Goal: Information Seeking & Learning: Learn about a topic

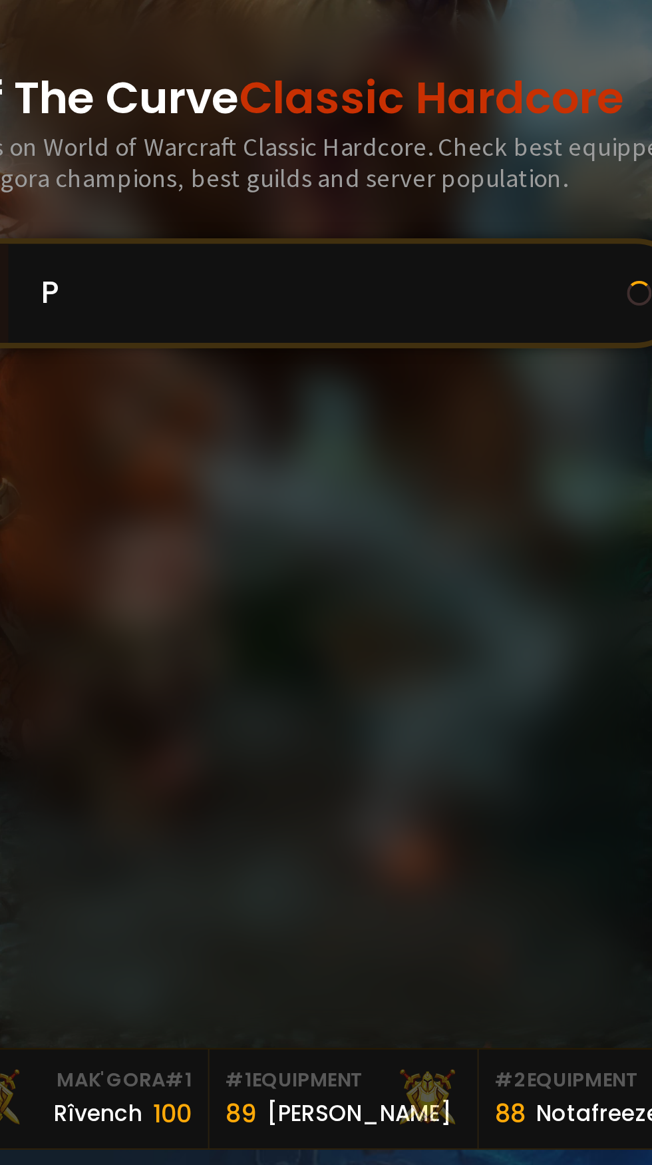
scroll to position [11, 0]
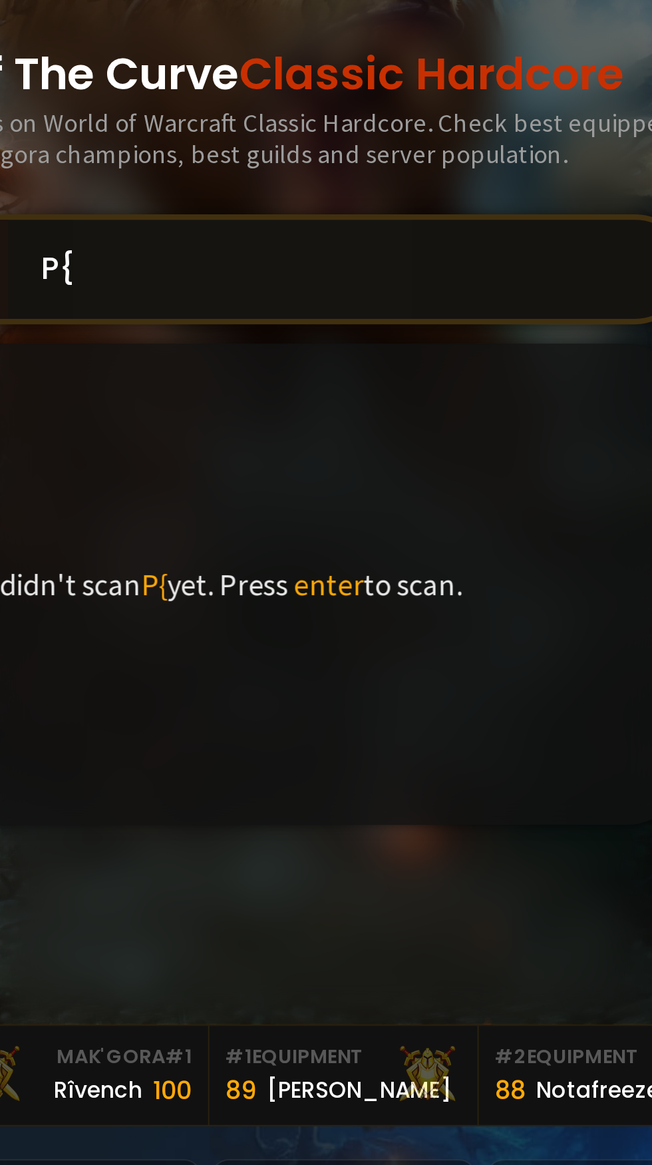
click at [407, 463] on input "P{" at bounding box center [389, 439] width 304 height 48
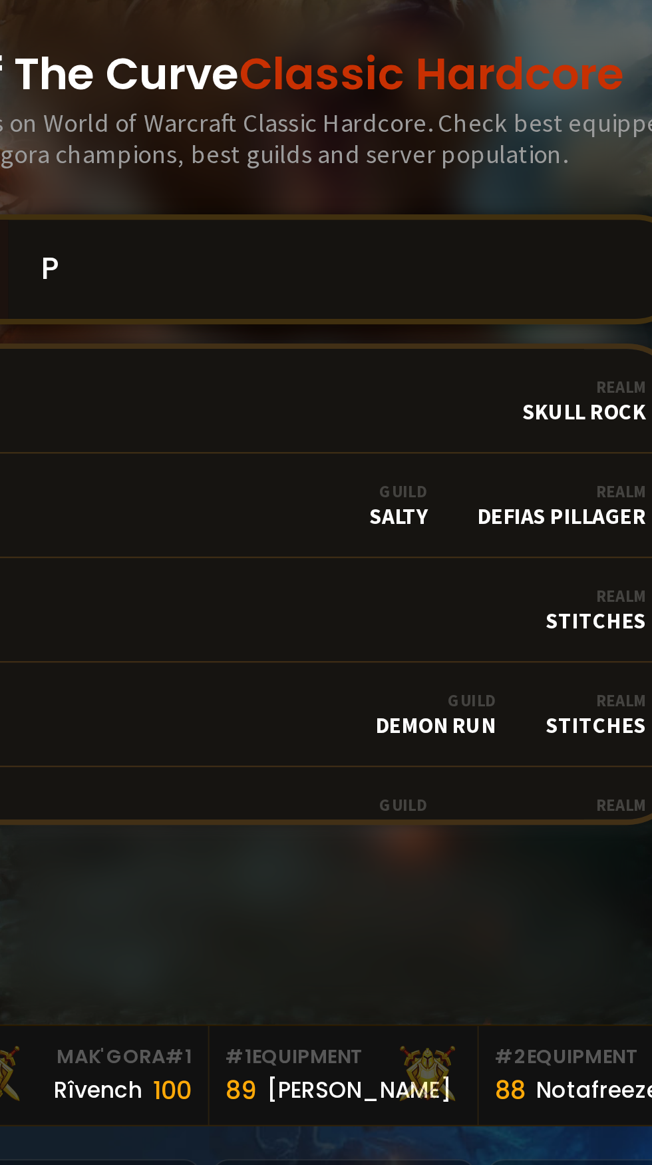
click at [359, 463] on input "P" at bounding box center [389, 439] width 304 height 48
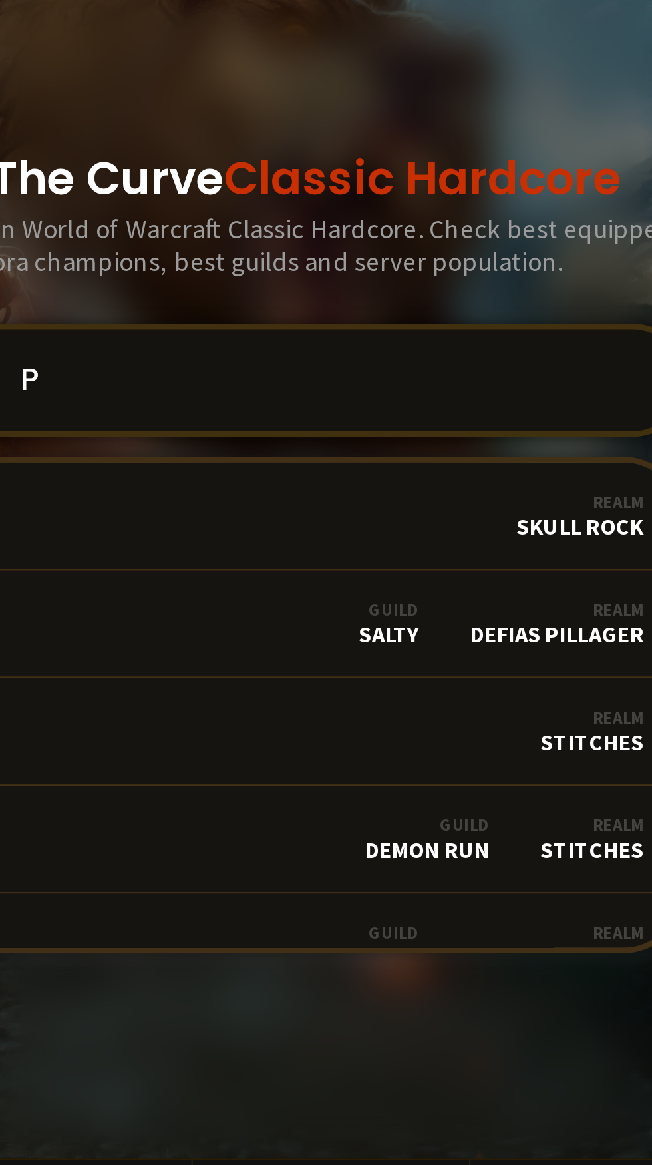
scroll to position [106, 0]
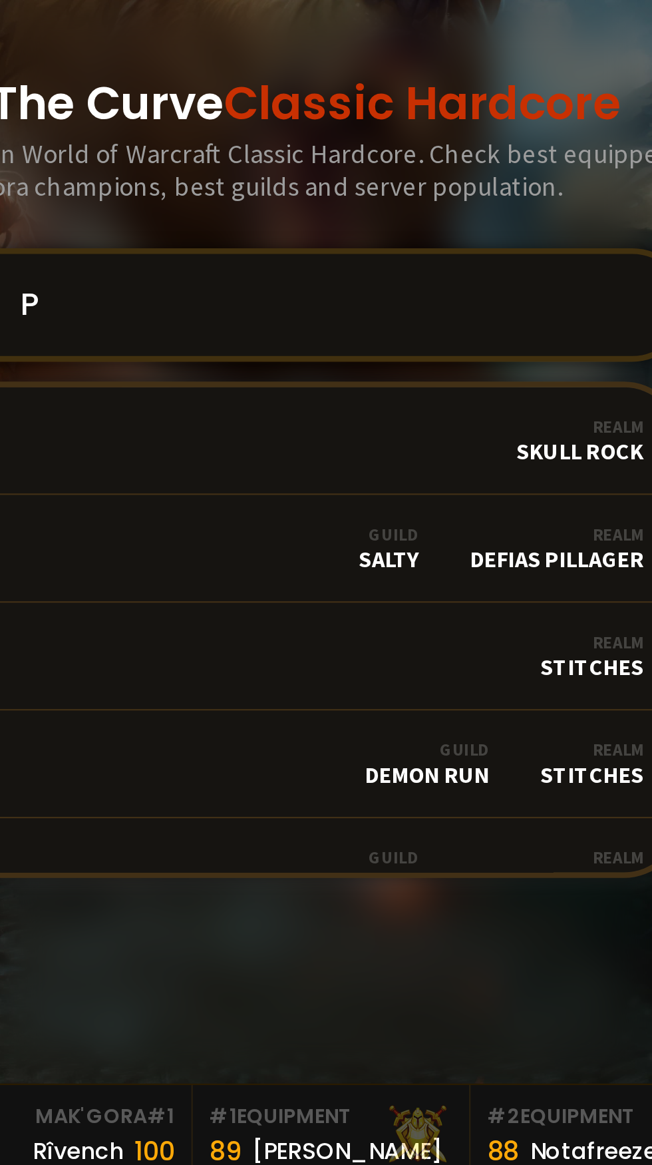
paste input "ø"
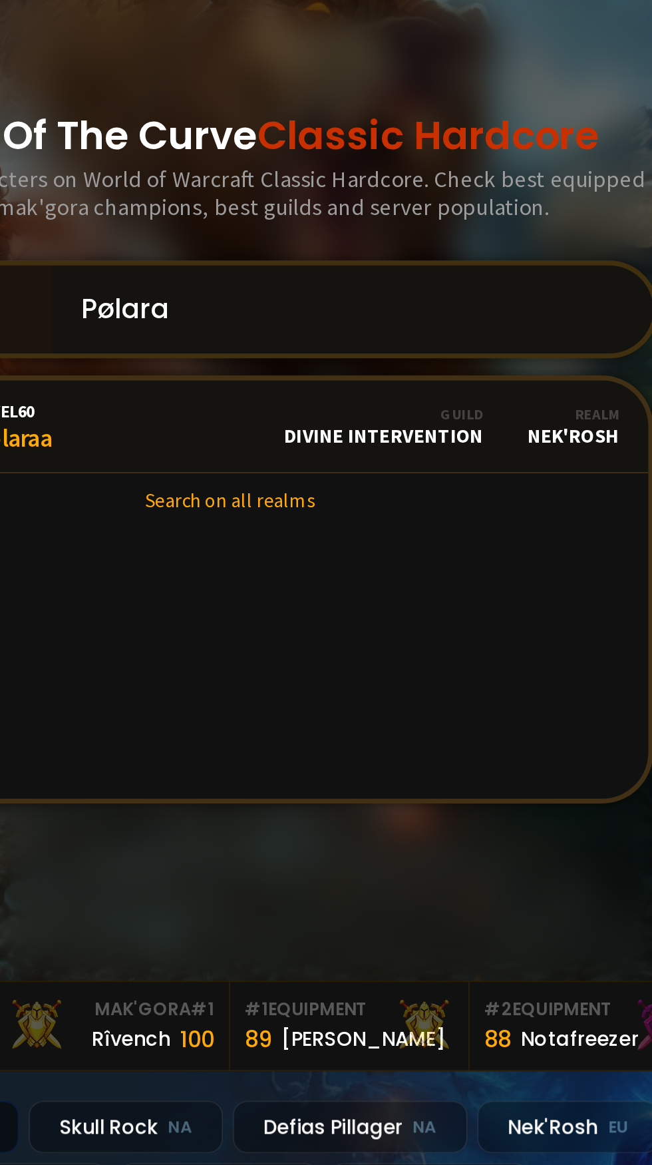
scroll to position [107, 0]
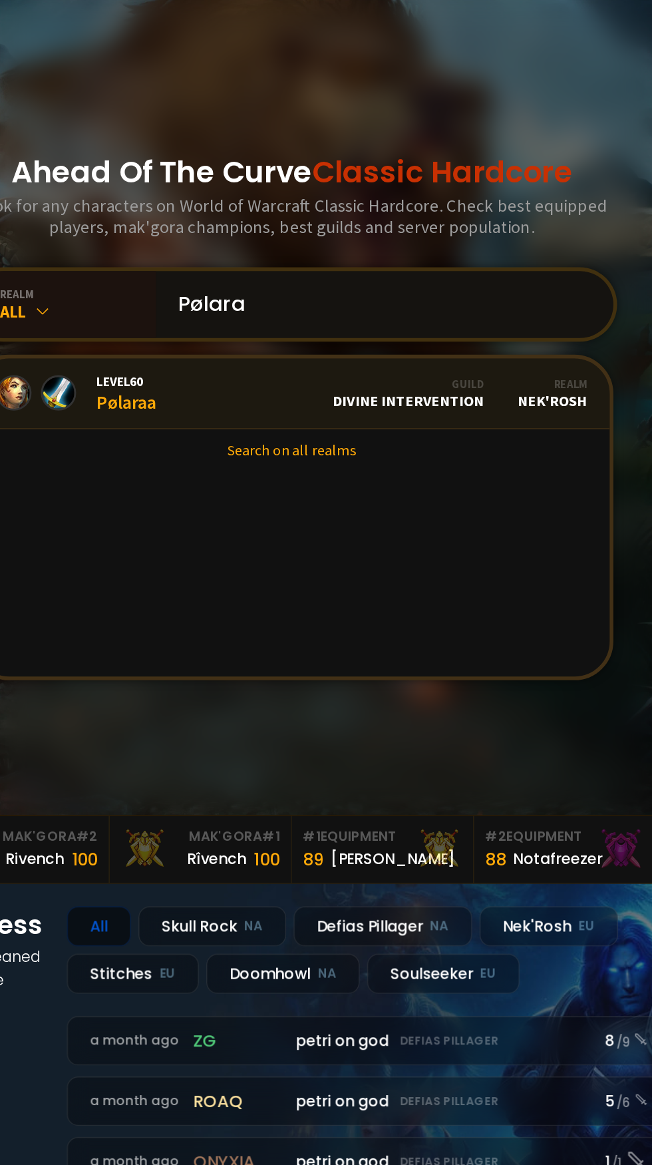
type input "Pølara"
click at [406, 419] on div "Guild Divine Intervention" at bounding box center [409, 406] width 109 height 23
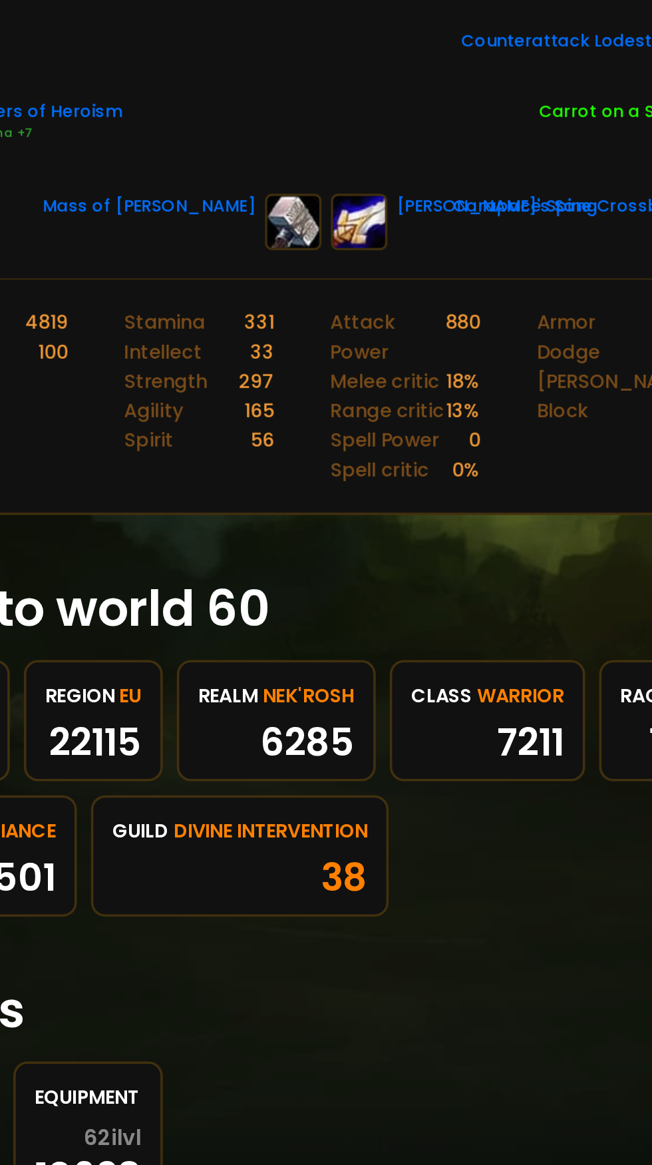
click at [327, 804] on span "Nek'Rosh" at bounding box center [320, 809] width 52 height 17
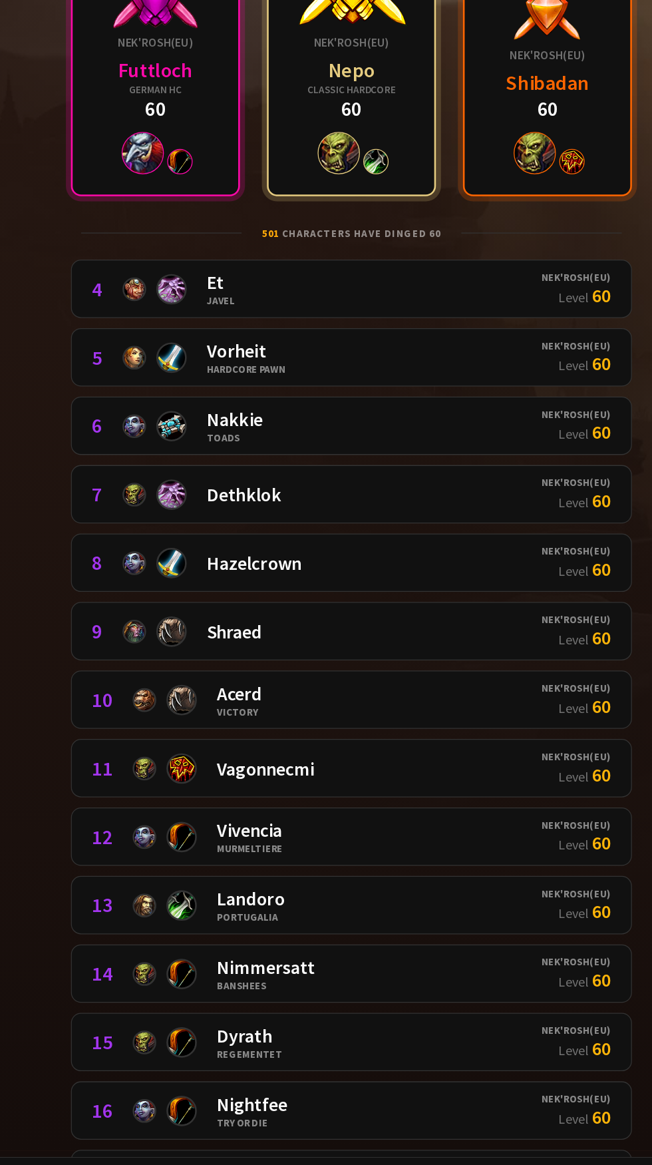
scroll to position [3, 0]
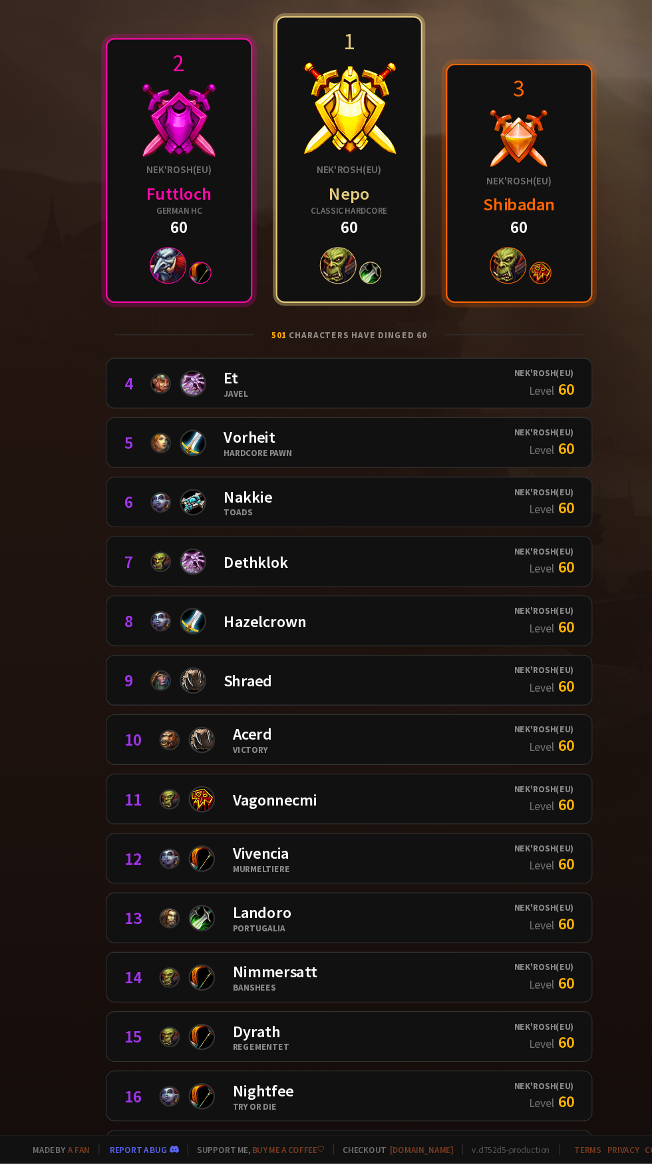
click at [334, 227] on div at bounding box center [326, 207] width 87 height 87
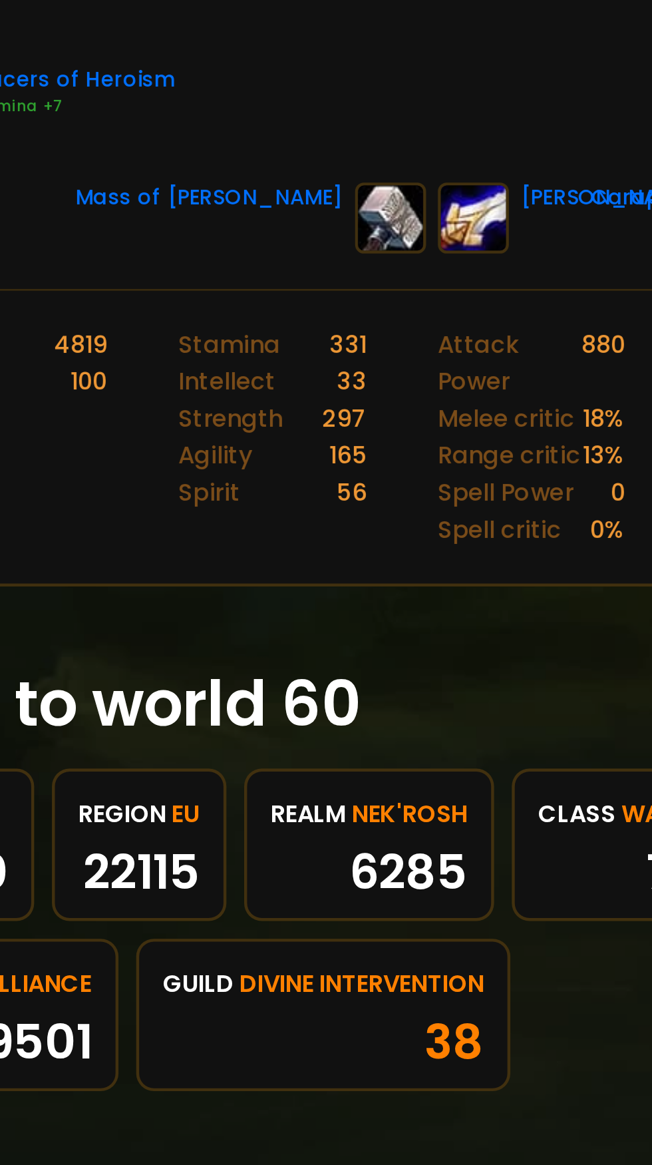
scroll to position [6, 0]
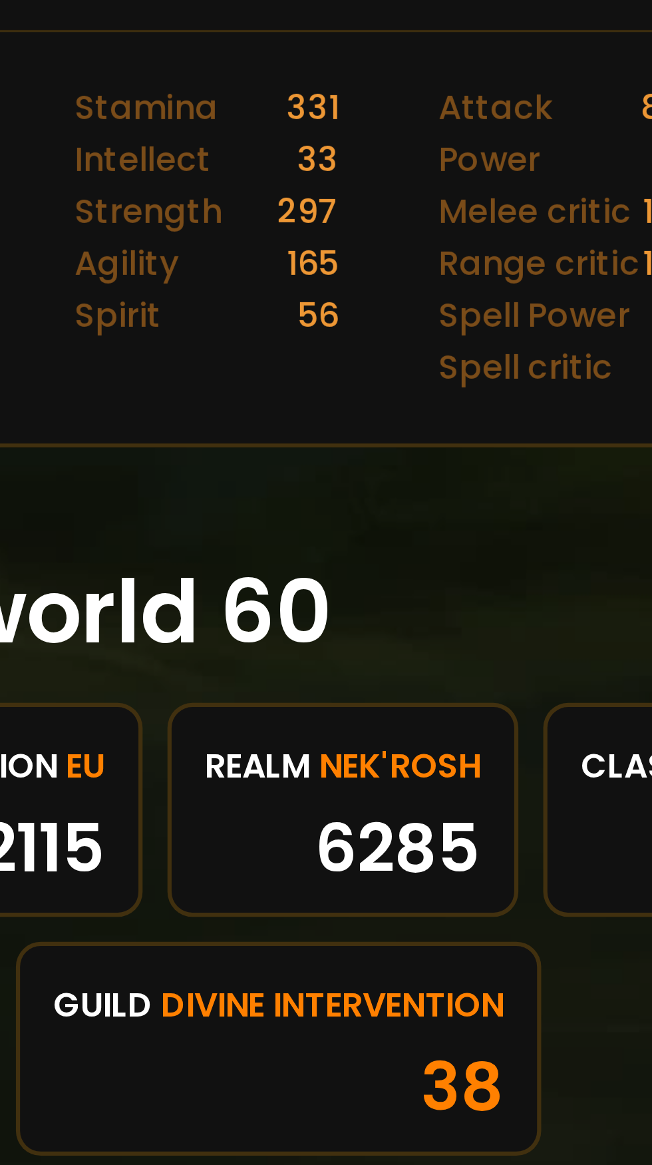
click at [320, 864] on span "Nek'Rosh" at bounding box center [320, 864] width 52 height 17
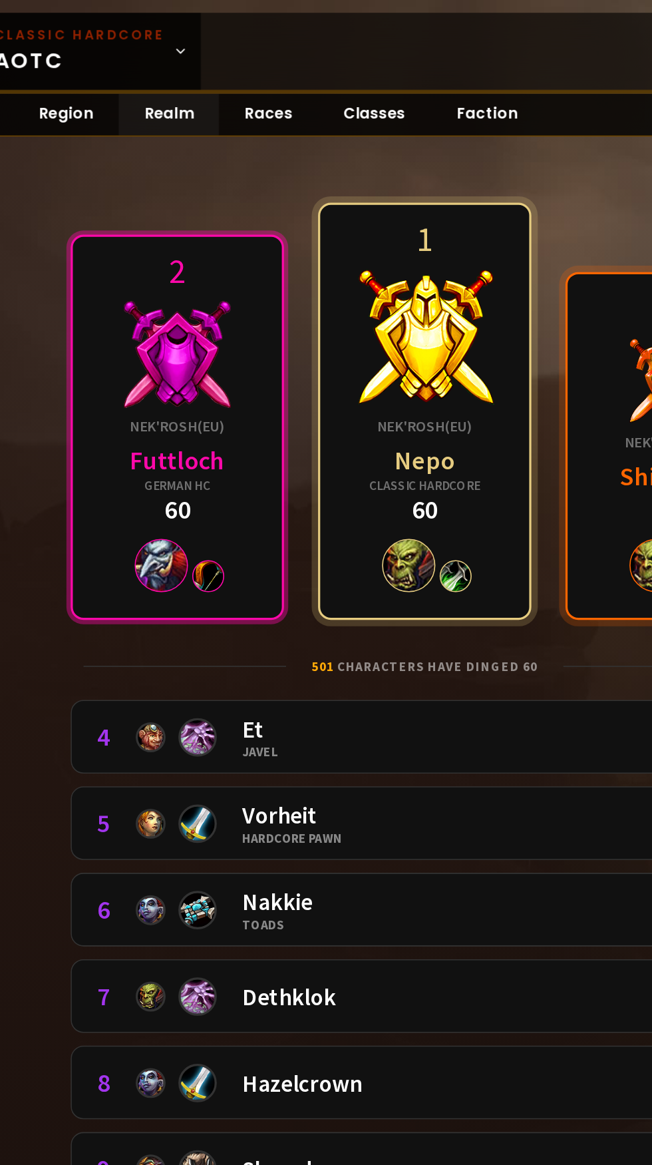
click at [176, 295] on div "Futtloch" at bounding box center [171, 287] width 59 height 21
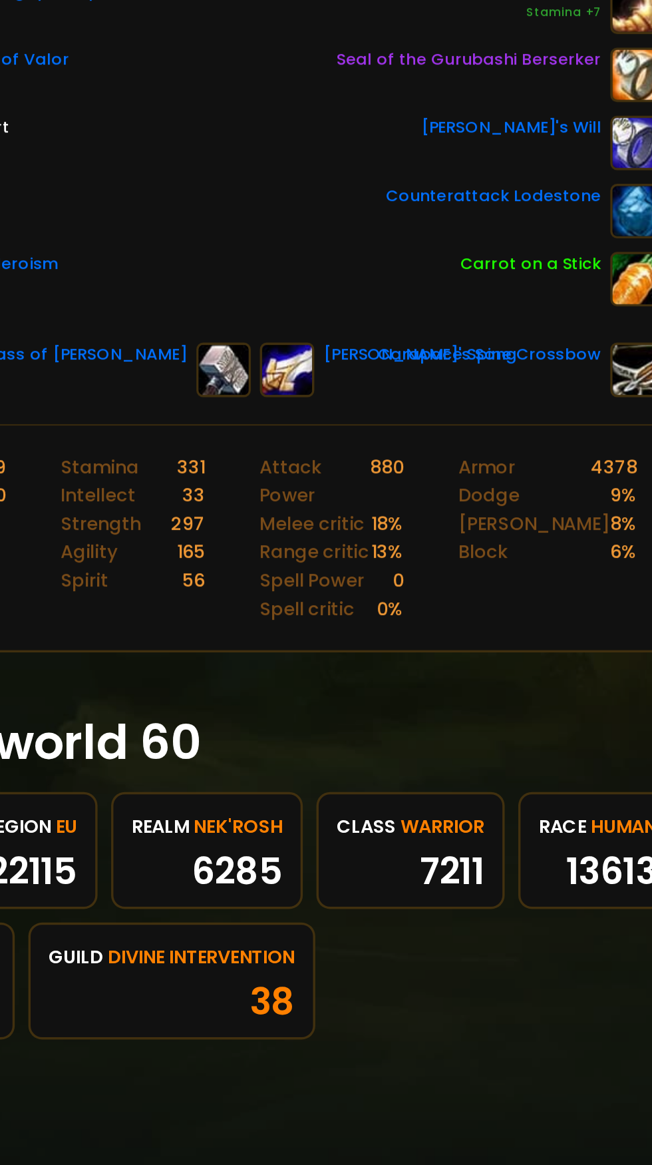
scroll to position [4, 72]
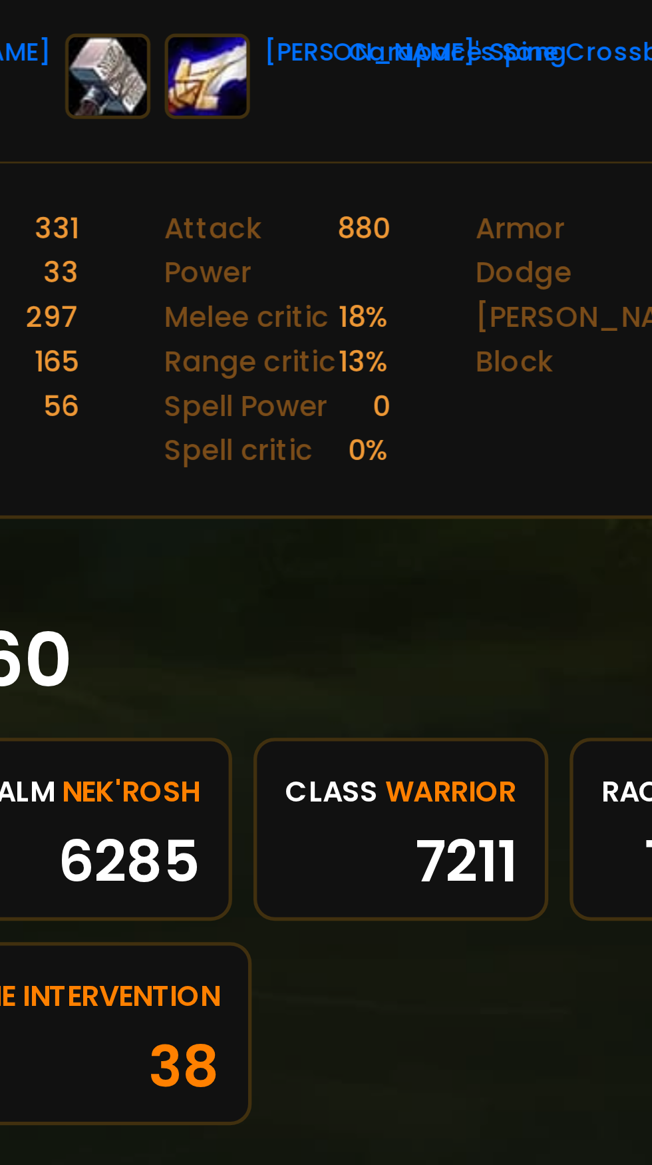
click at [367, 867] on span "Warrior" at bounding box center [374, 866] width 49 height 17
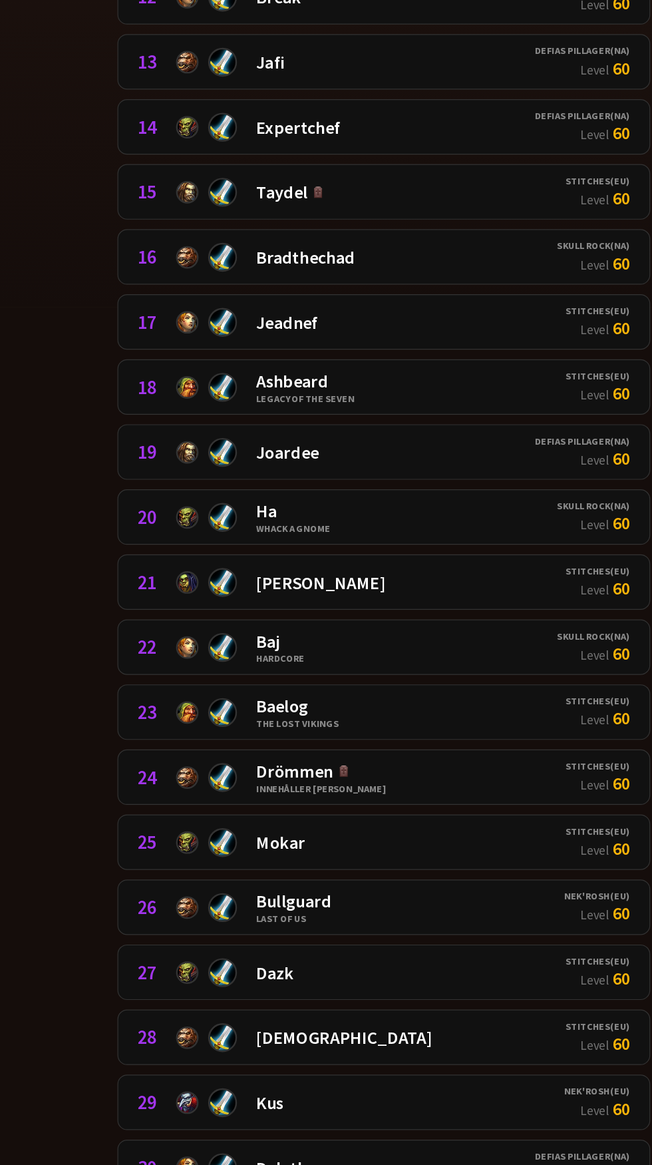
scroll to position [753, 0]
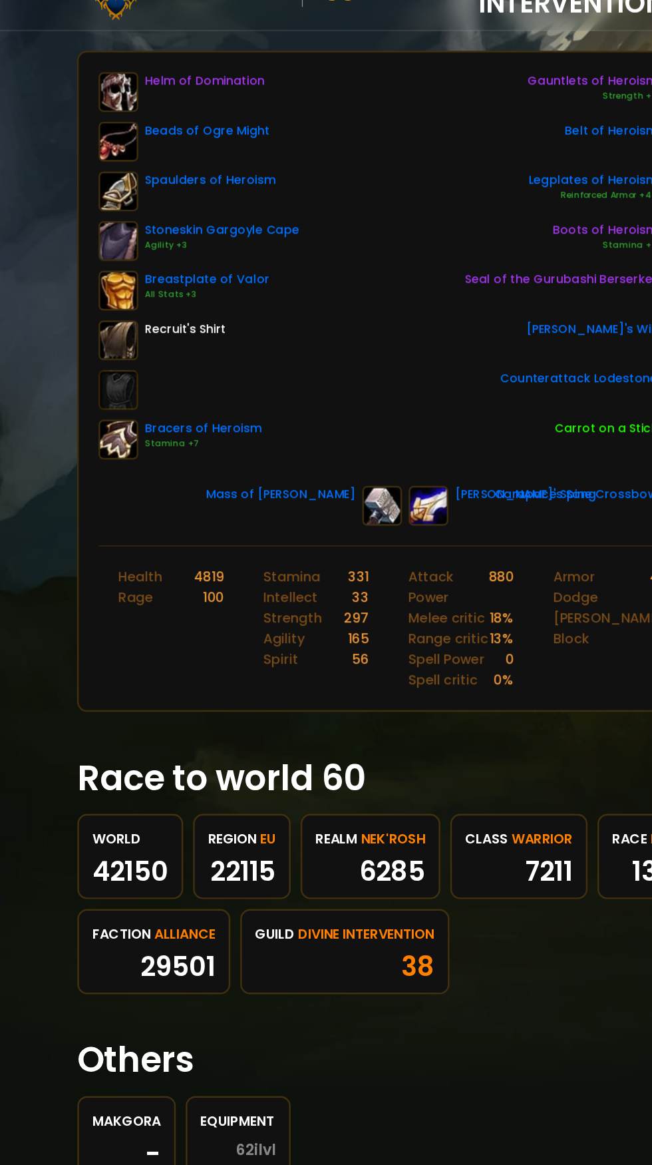
scroll to position [0, 1]
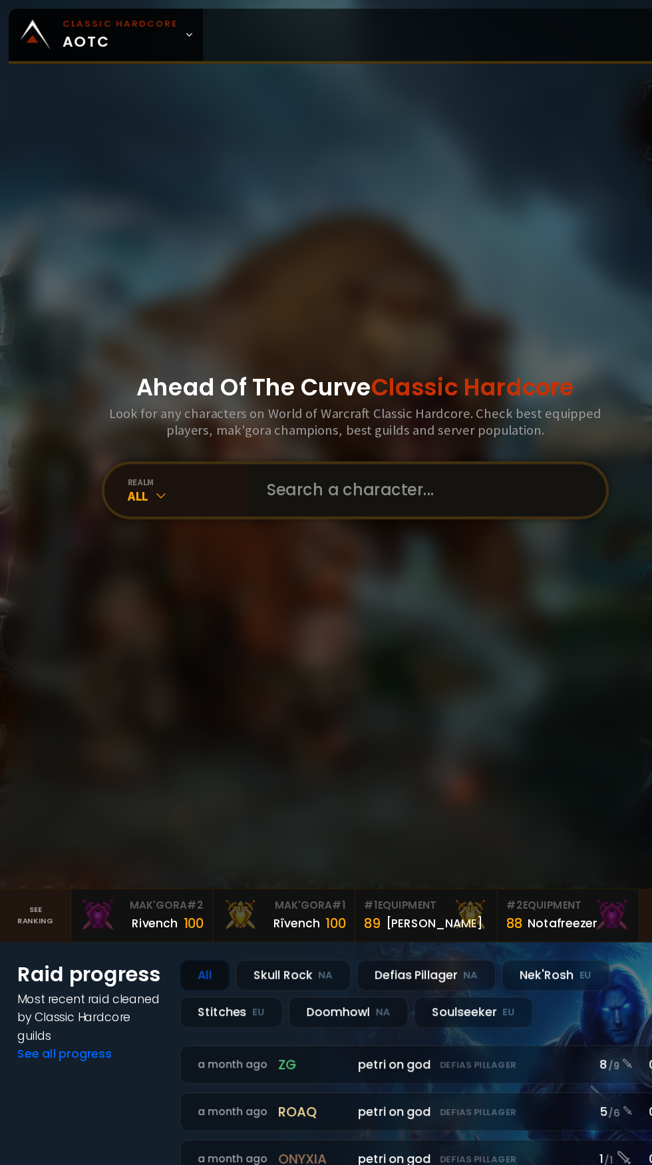
click at [387, 474] on input "text" at bounding box center [389, 450] width 304 height 48
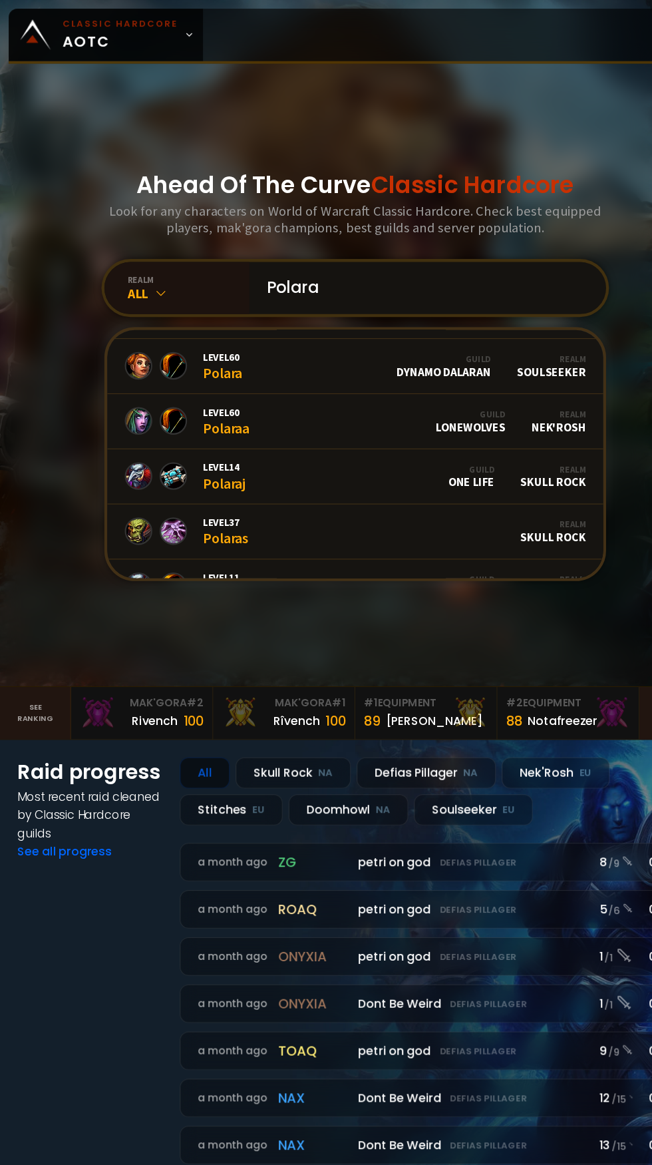
scroll to position [45, 0]
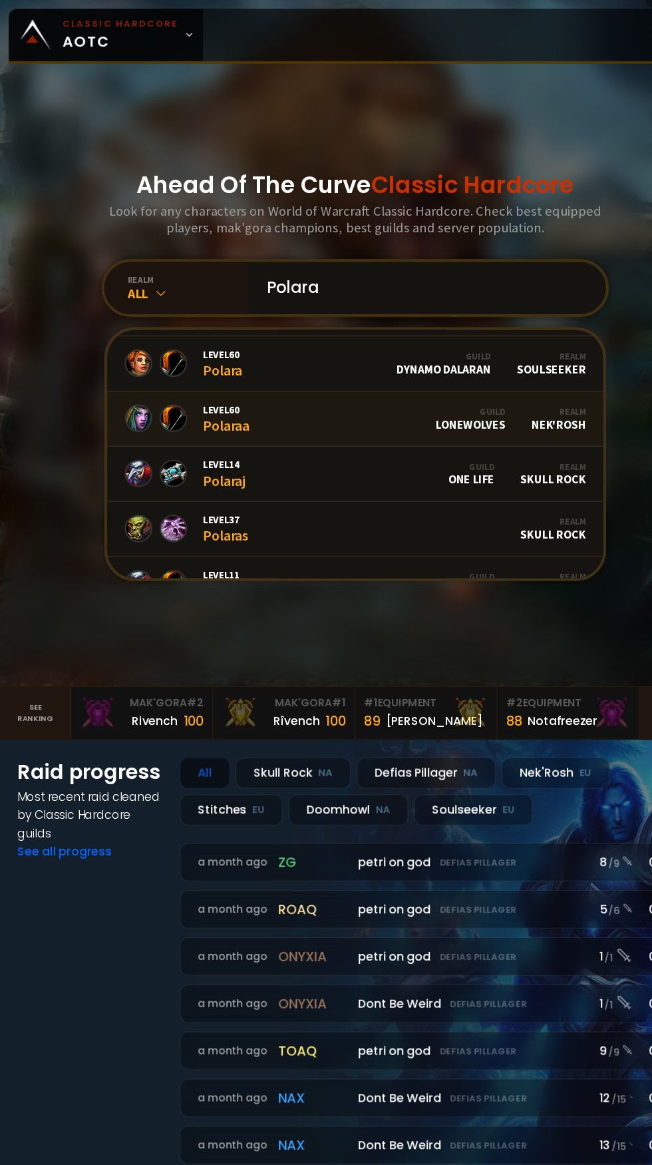
type input "Polara"
click at [445, 396] on div "Guild Lonewolves" at bounding box center [432, 384] width 64 height 23
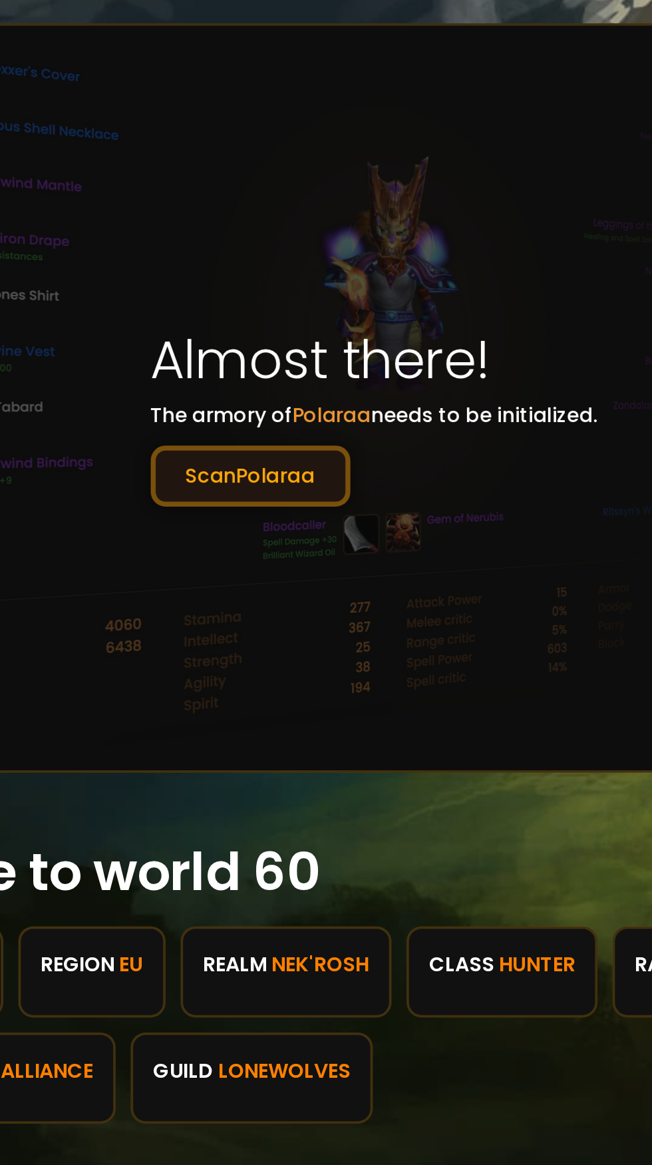
click at [279, 477] on button "Scan Polaraa" at bounding box center [260, 477] width 107 height 33
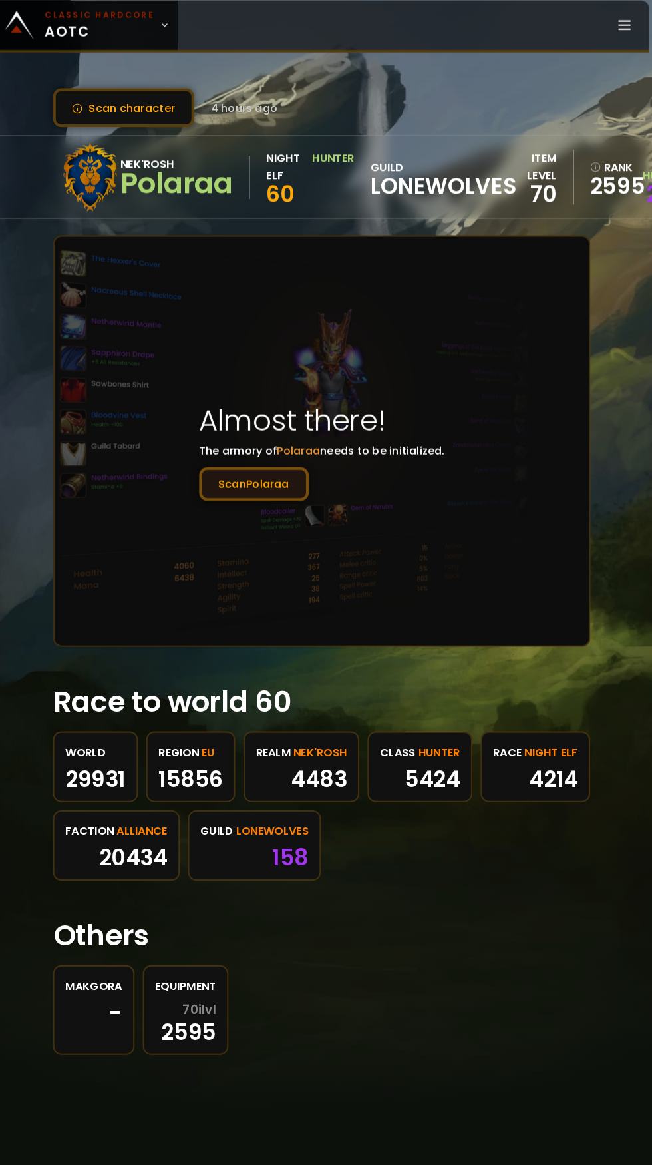
scroll to position [0, 2]
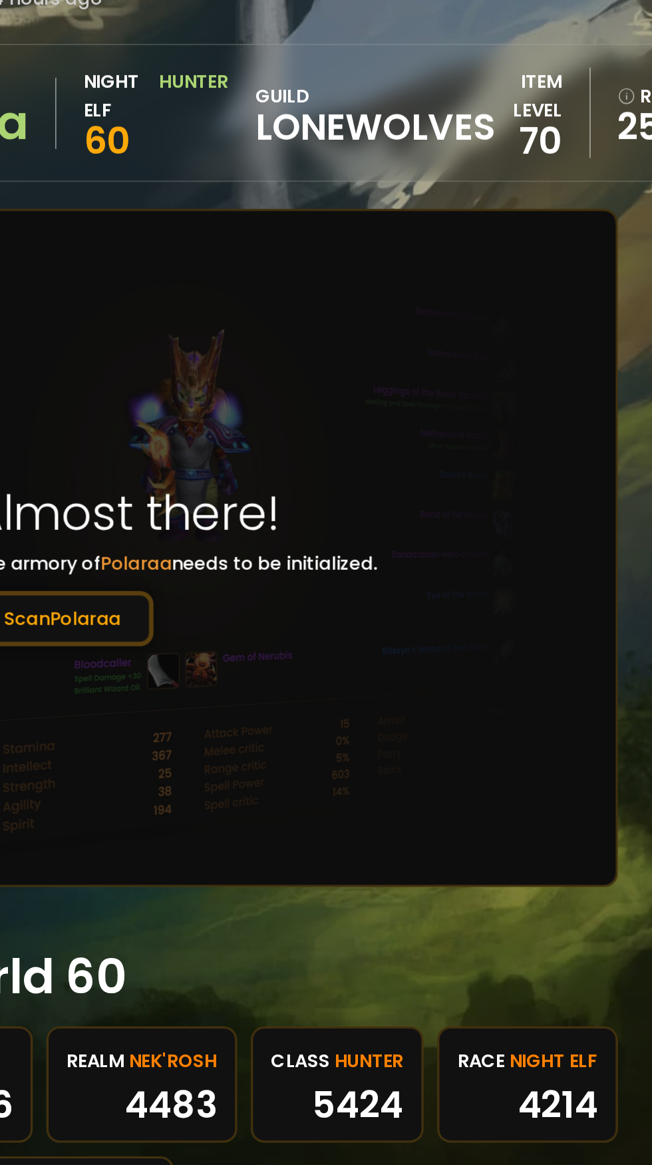
click at [495, 182] on span "Lonewolves" at bounding box center [442, 188] width 142 height 20
click at [467, 189] on span "Lonewolves" at bounding box center [442, 188] width 142 height 20
click at [471, 186] on span "Lonewolves" at bounding box center [442, 188] width 142 height 20
click at [462, 184] on span "Lonewolves" at bounding box center [442, 188] width 142 height 20
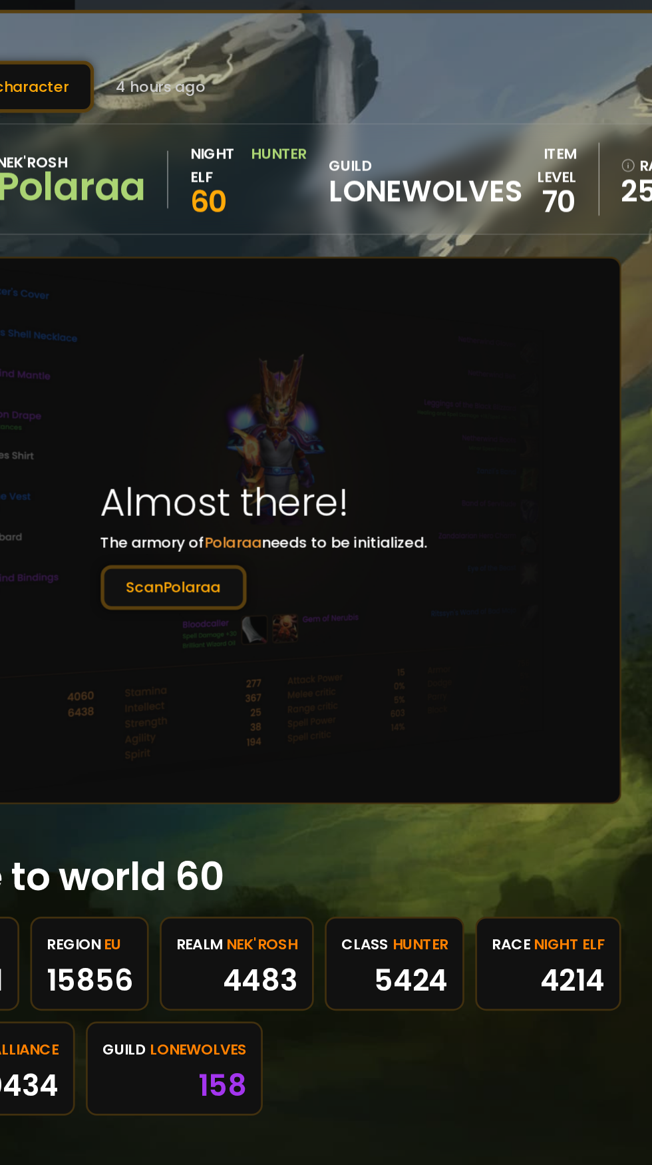
scroll to position [0, 0]
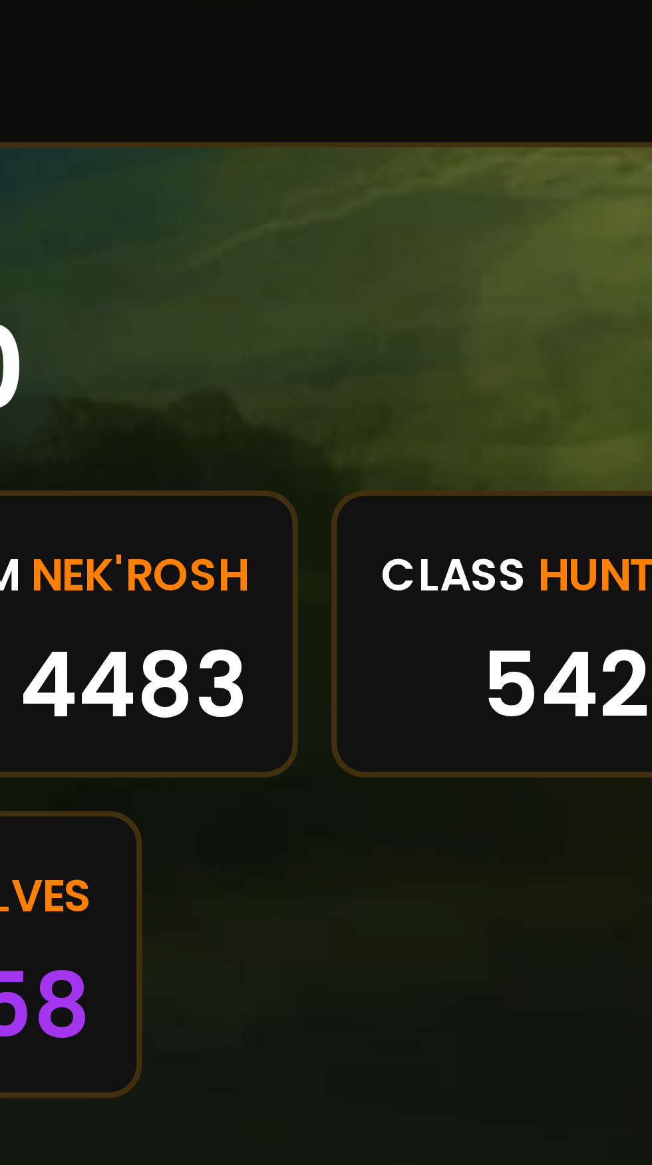
click at [314, 815] on span "Lonewolves" at bounding box center [278, 814] width 71 height 17
click at [314, 836] on div "158" at bounding box center [260, 841] width 105 height 20
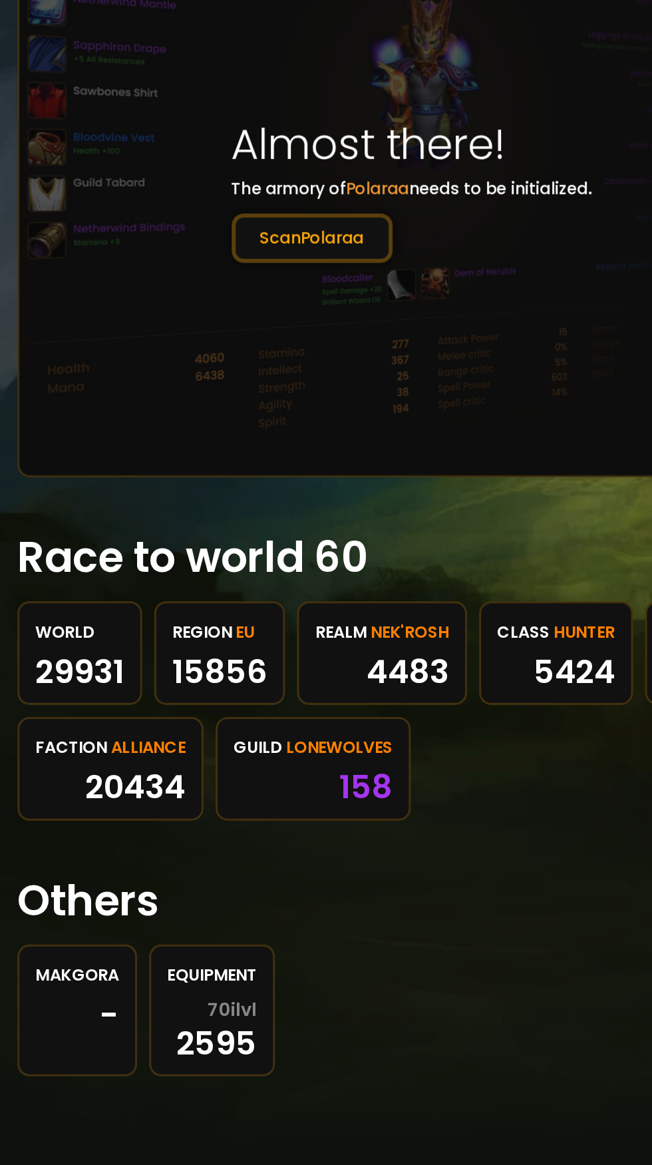
click at [333, 736] on span "Nek'Rosh" at bounding box center [325, 738] width 52 height 17
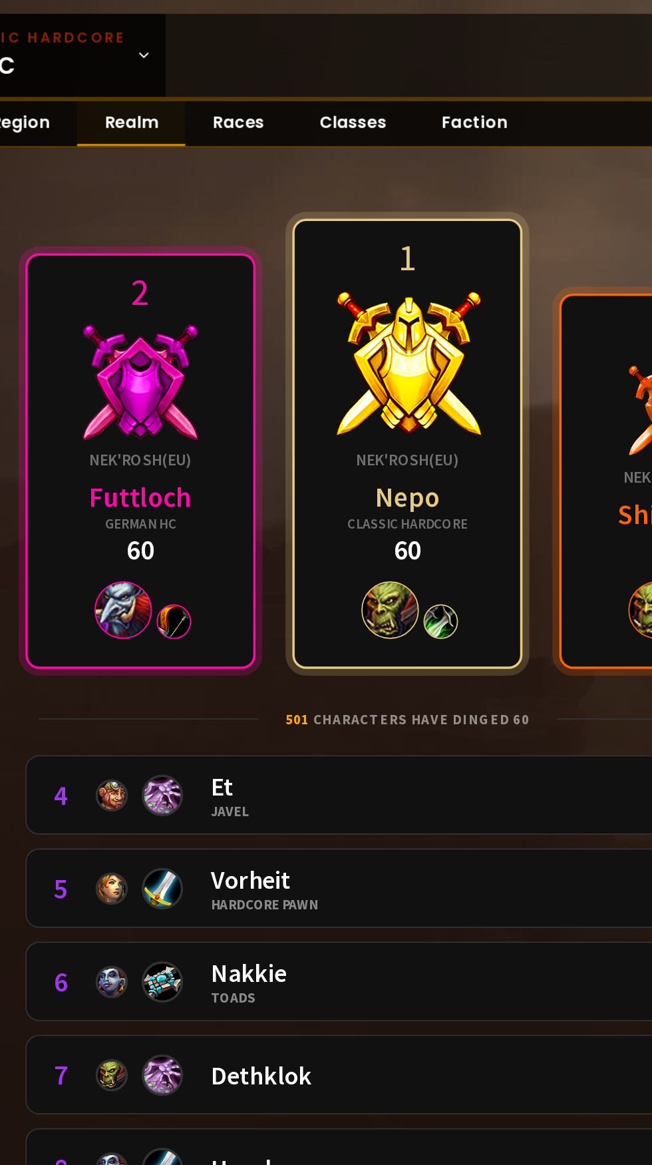
click at [170, 75] on link "Realm" at bounding box center [166, 72] width 63 height 26
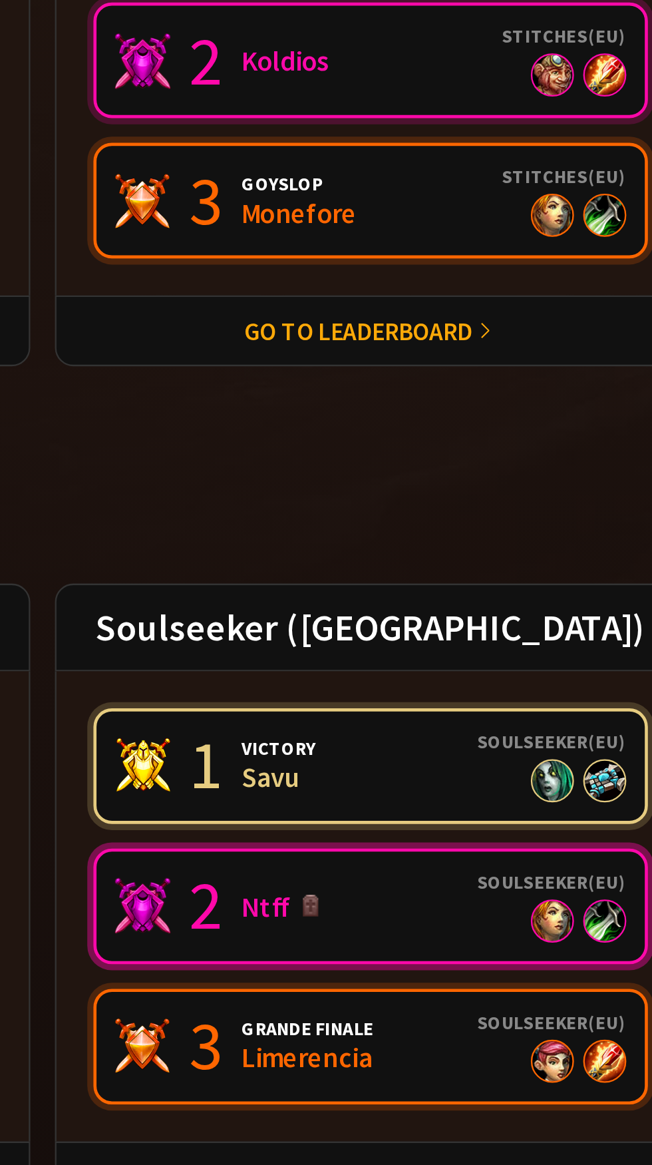
click at [495, 973] on link "2 Ntff Soulseeker ( [GEOGRAPHIC_DATA] )" at bounding box center [468, 979] width 240 height 50
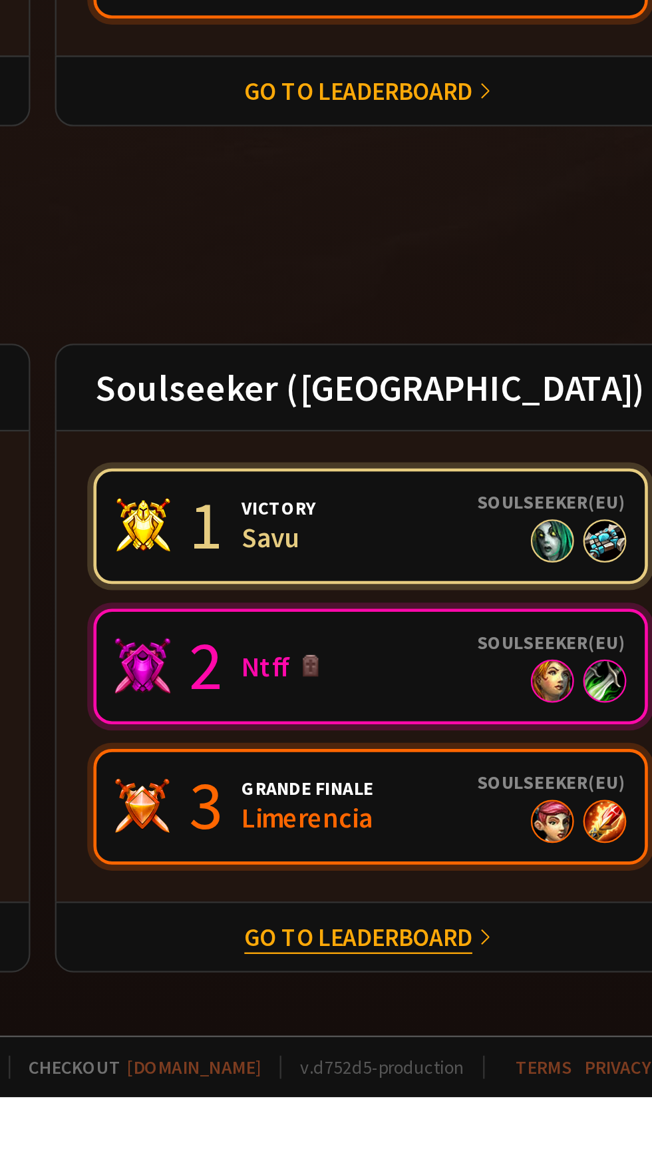
click at [495, 1095] on link "Go to leaderboard" at bounding box center [462, 1095] width 99 height 13
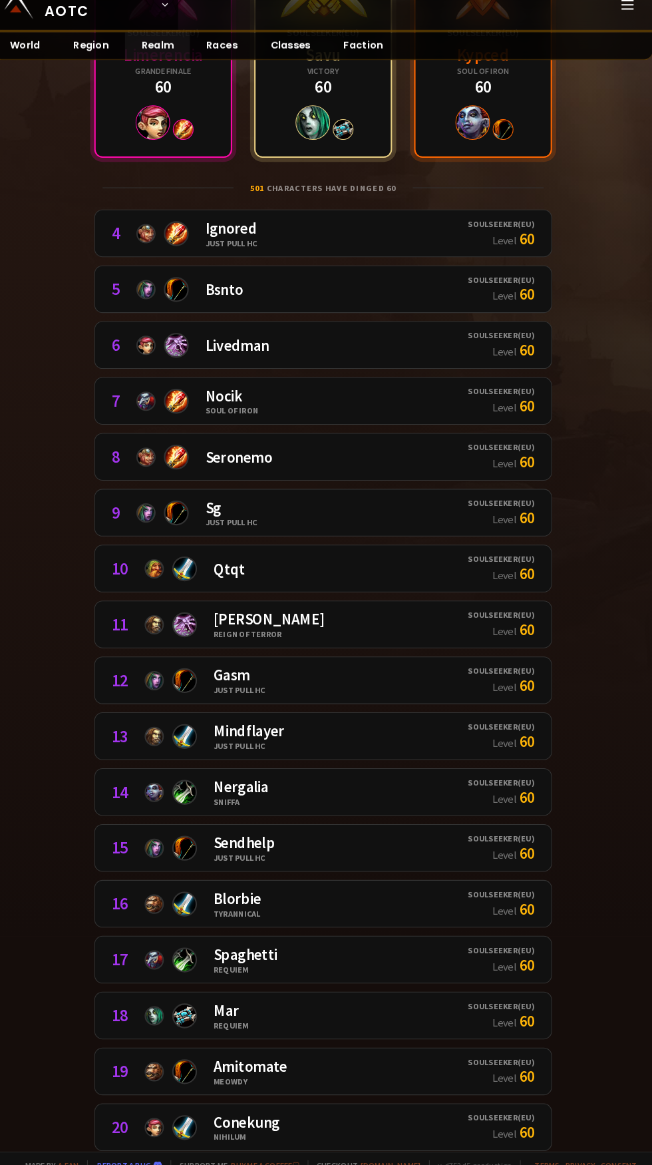
scroll to position [210, 0]
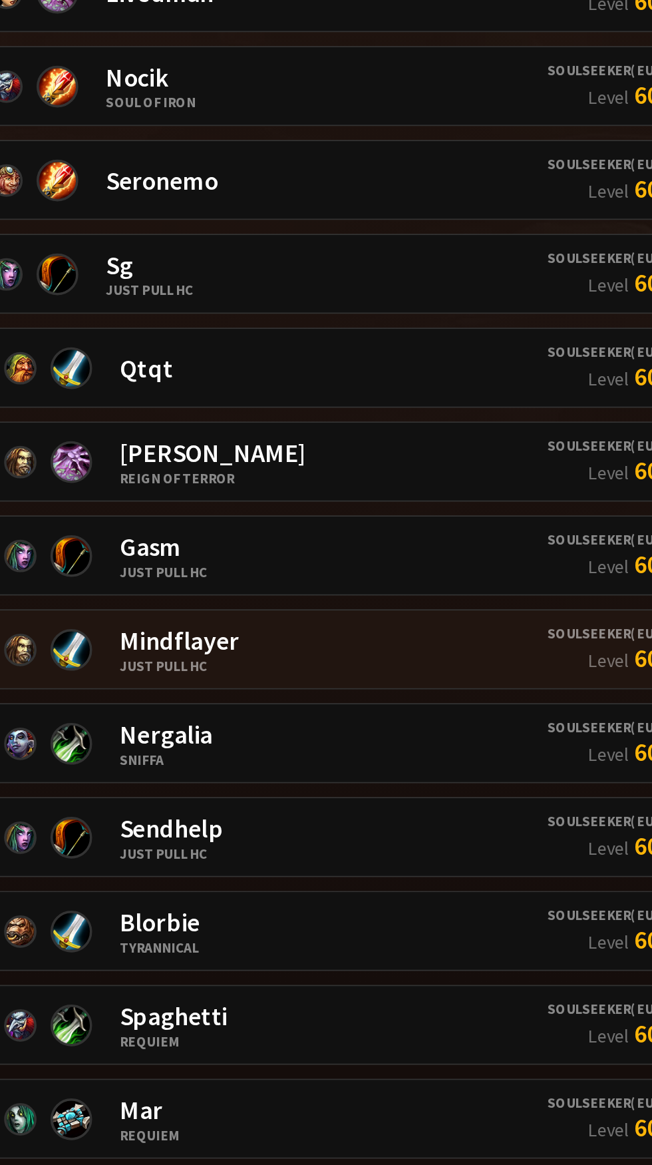
click at [363, 730] on div "13 Mindflayer Just Pull HC" at bounding box center [294, 735] width 344 height 29
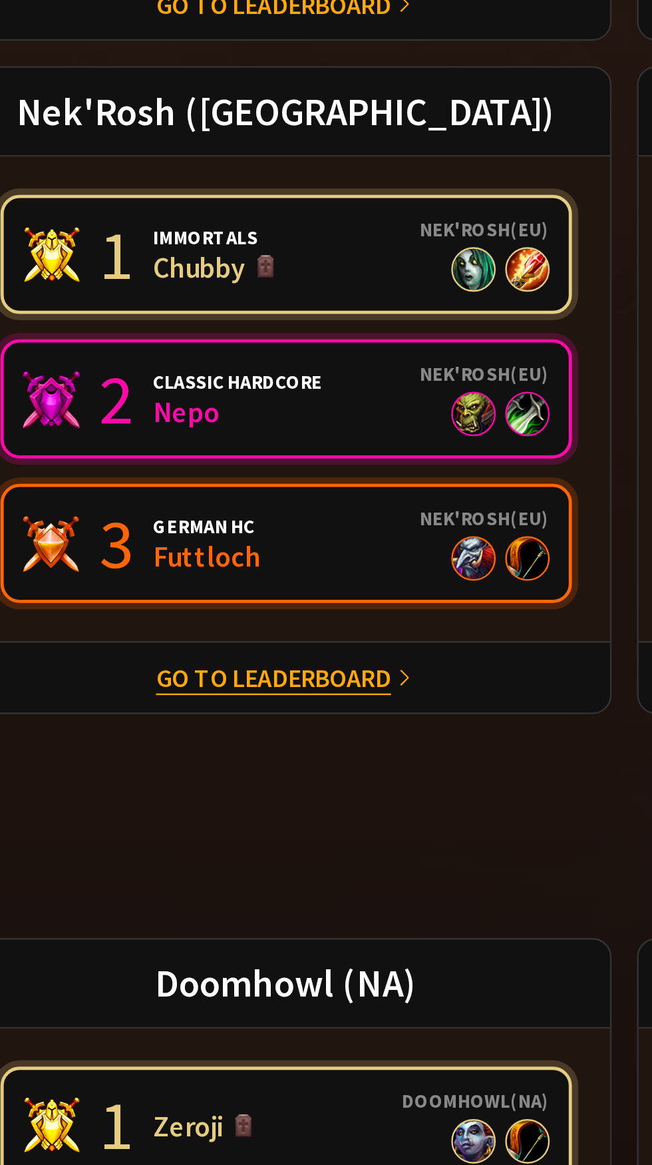
click at [226, 731] on link "Go to leaderboard" at bounding box center [179, 730] width 99 height 13
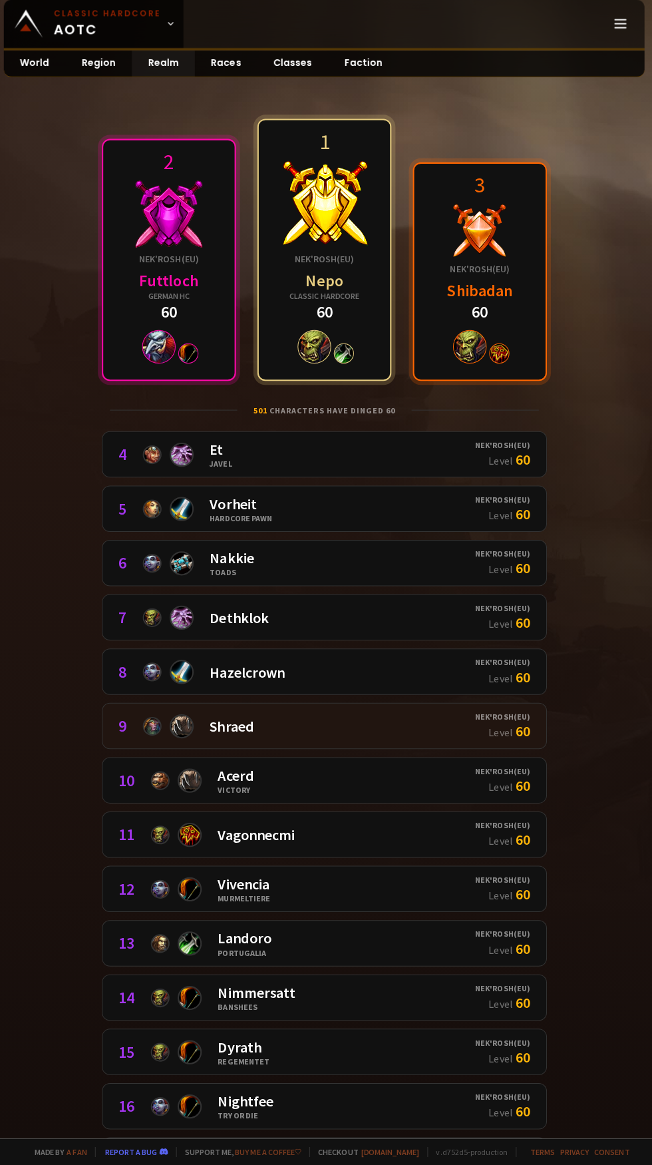
click at [463, 715] on div "9 Shraed" at bounding box center [299, 729] width 354 height 29
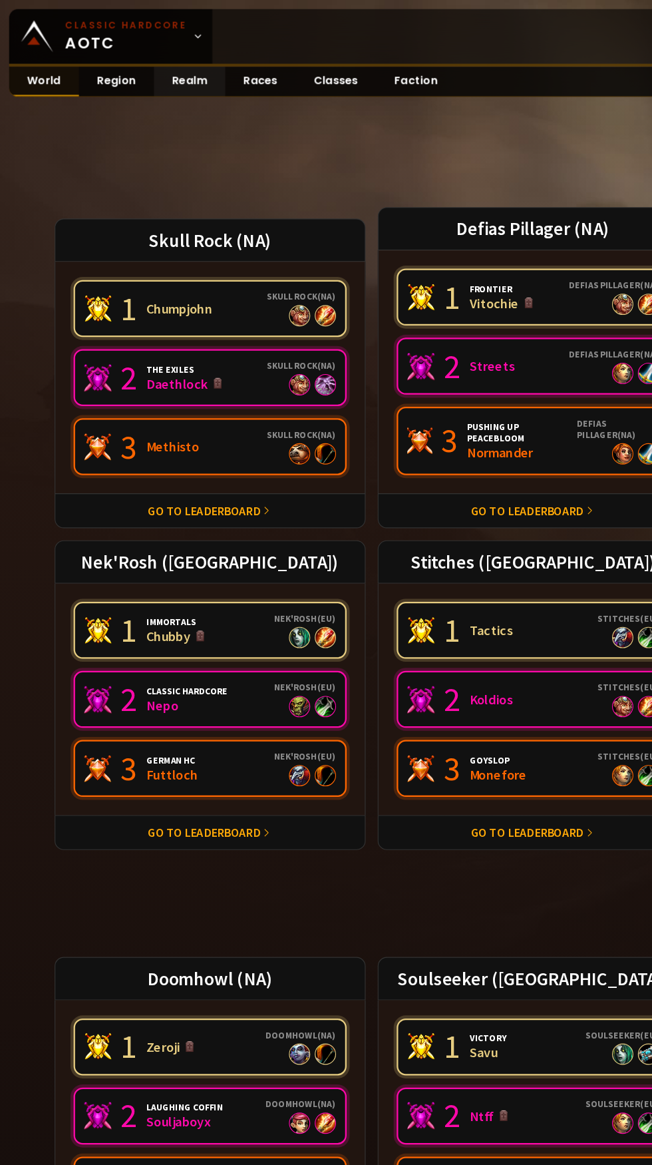
click at [46, 83] on link "World" at bounding box center [38, 72] width 61 height 26
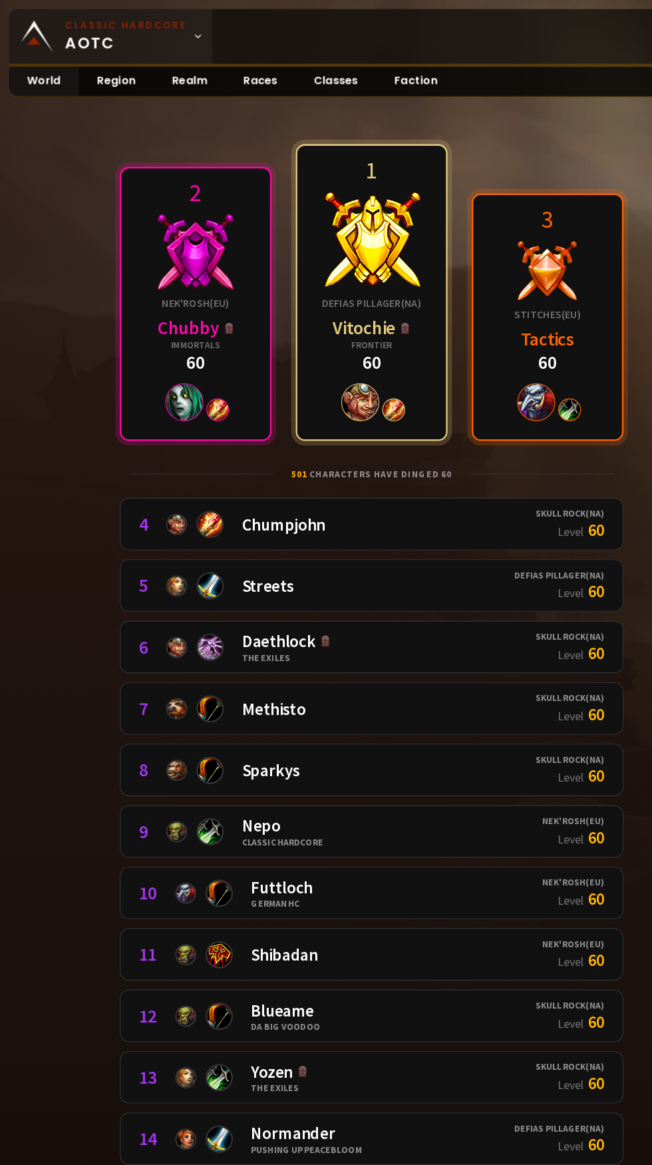
click at [79, 32] on span "Classic Hardcore AOTC" at bounding box center [110, 32] width 107 height 32
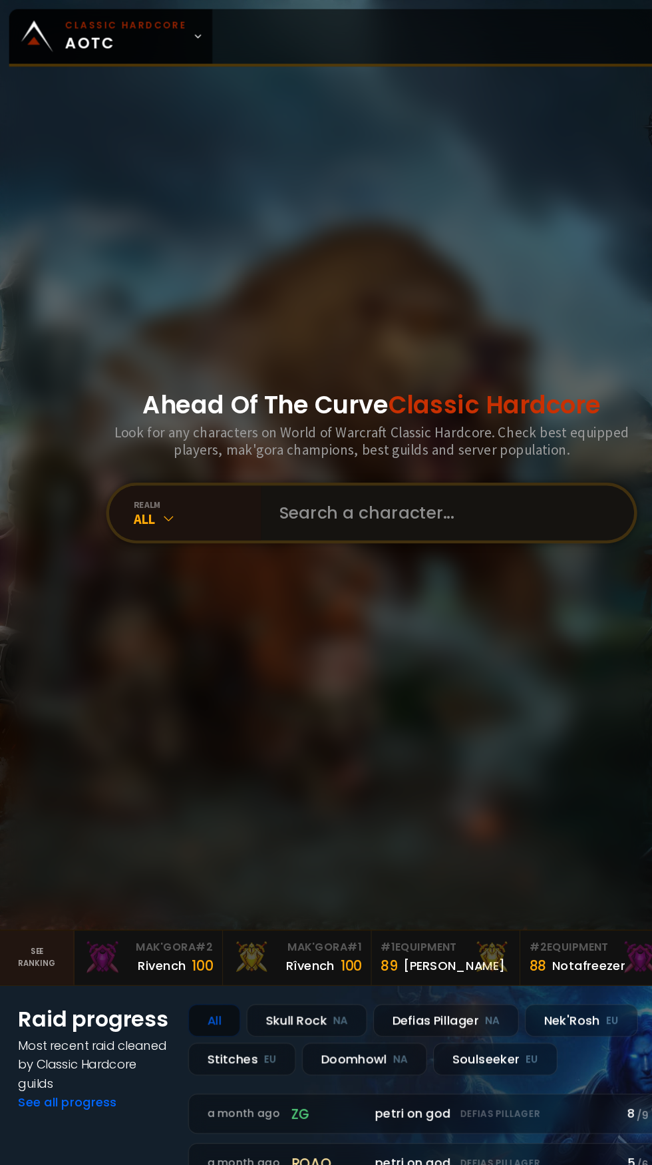
click at [341, 474] on input "text" at bounding box center [389, 450] width 304 height 48
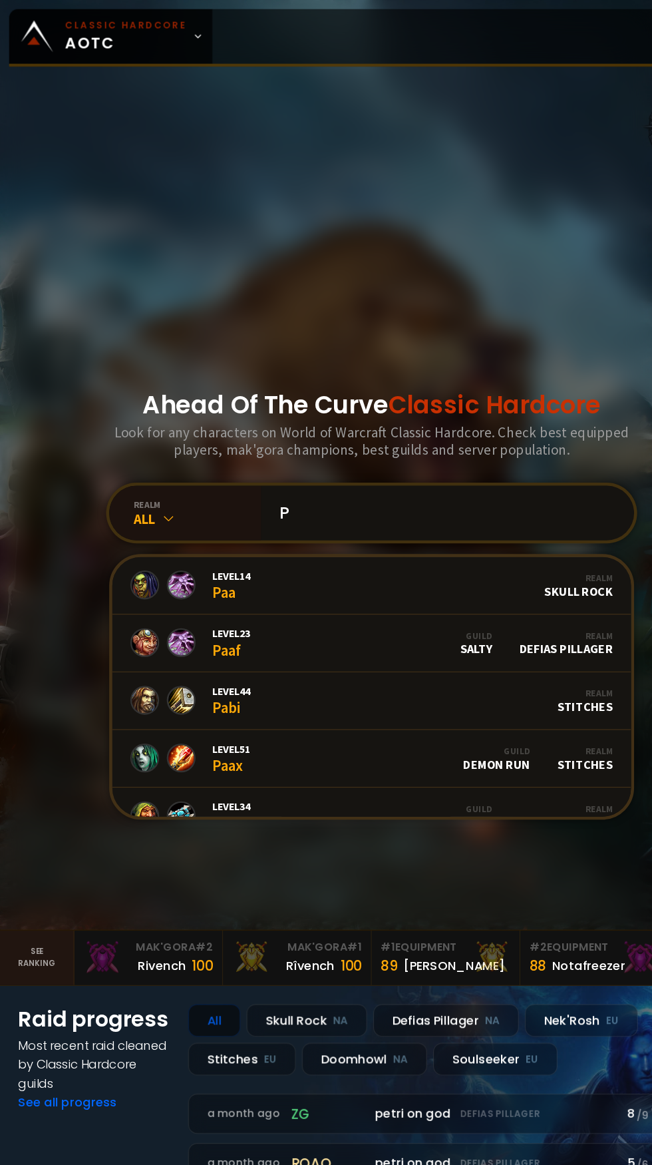
paste input "ø"
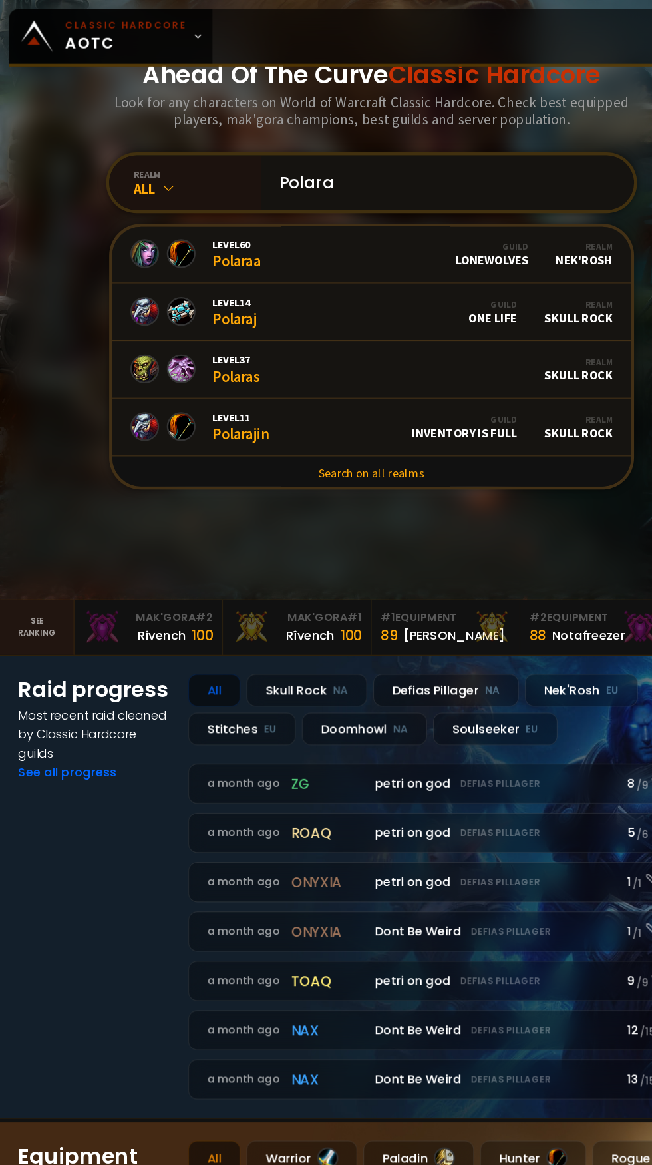
scroll to position [294, 0]
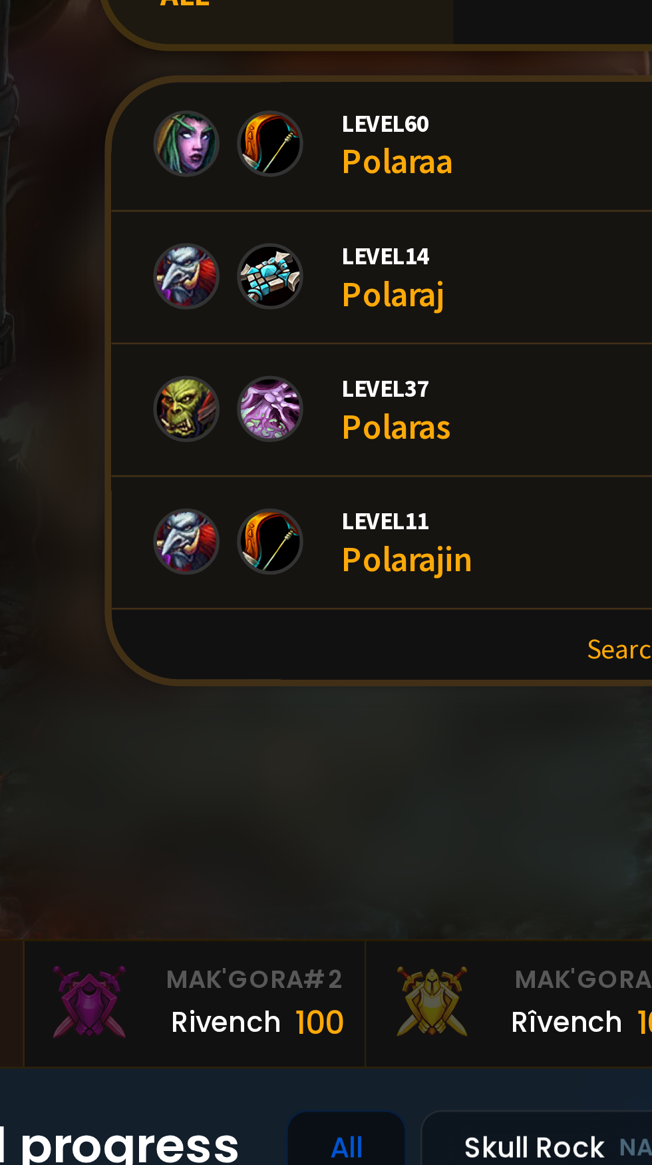
click at [138, 169] on div "All" at bounding box center [173, 161] width 112 height 15
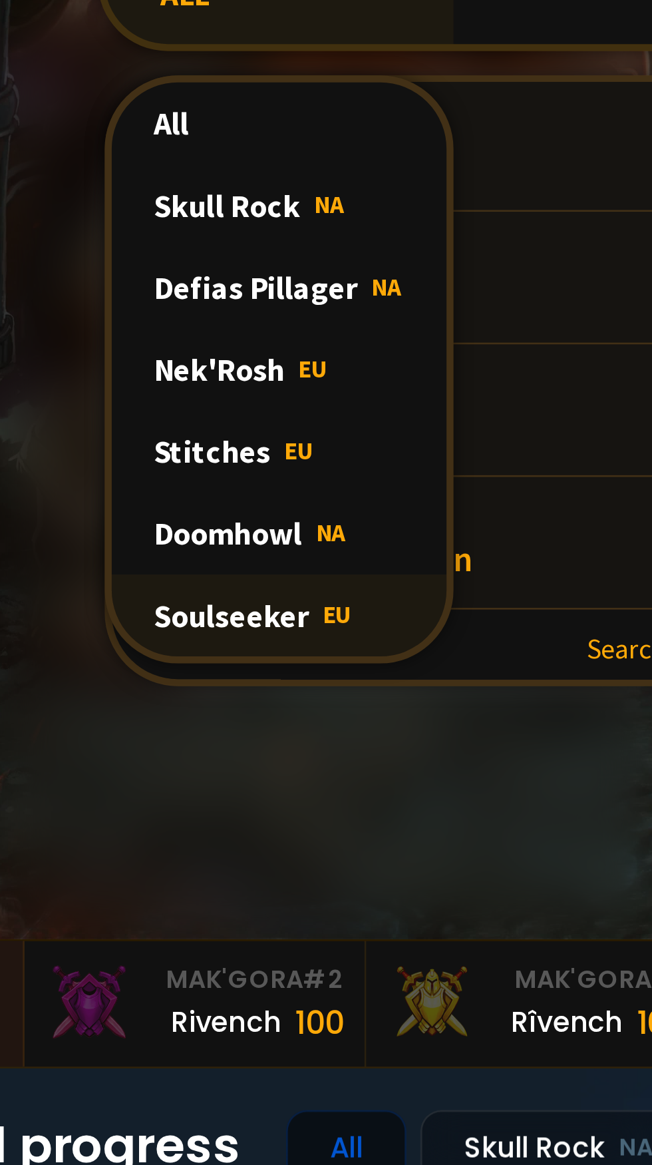
click at [165, 414] on div "Soulseeker EU" at bounding box center [163, 398] width 128 height 31
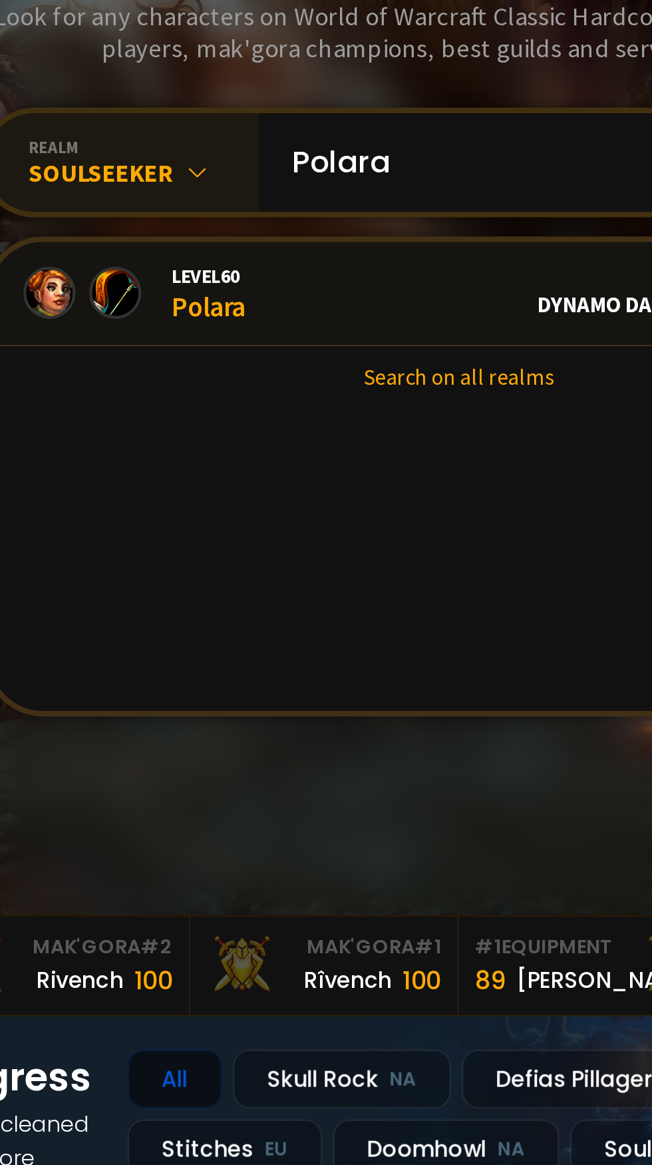
scroll to position [289, 0]
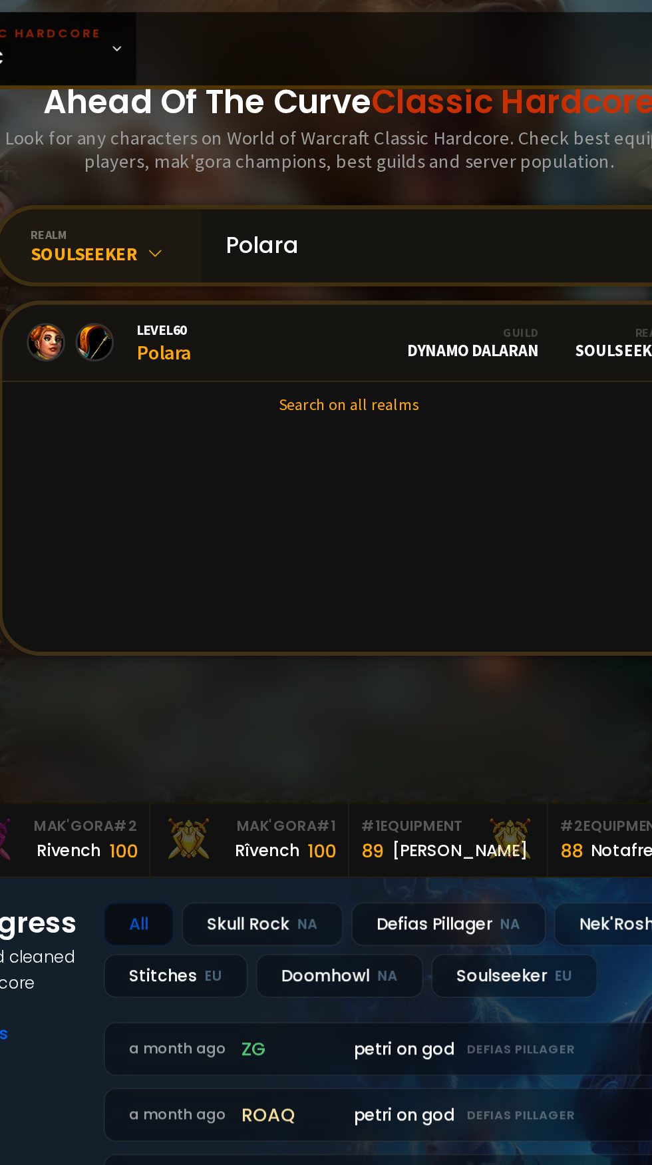
click at [374, 185] on input "Polara" at bounding box center [389, 161] width 304 height 48
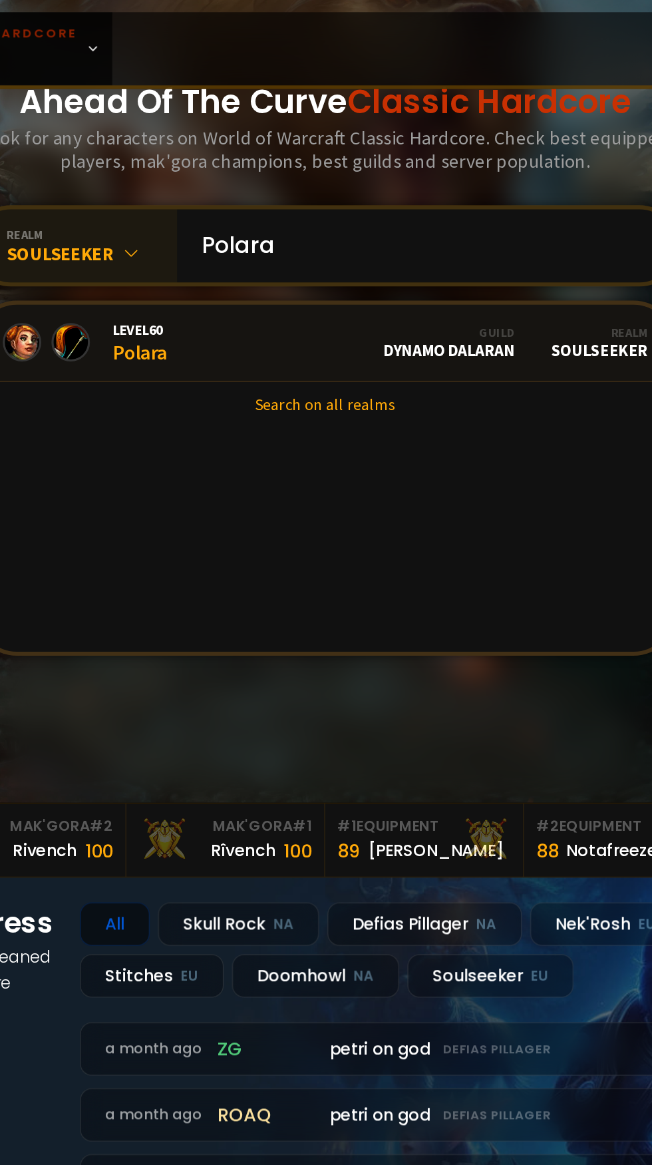
click at [177, 174] on div "Soulseeker" at bounding box center [173, 165] width 112 height 15
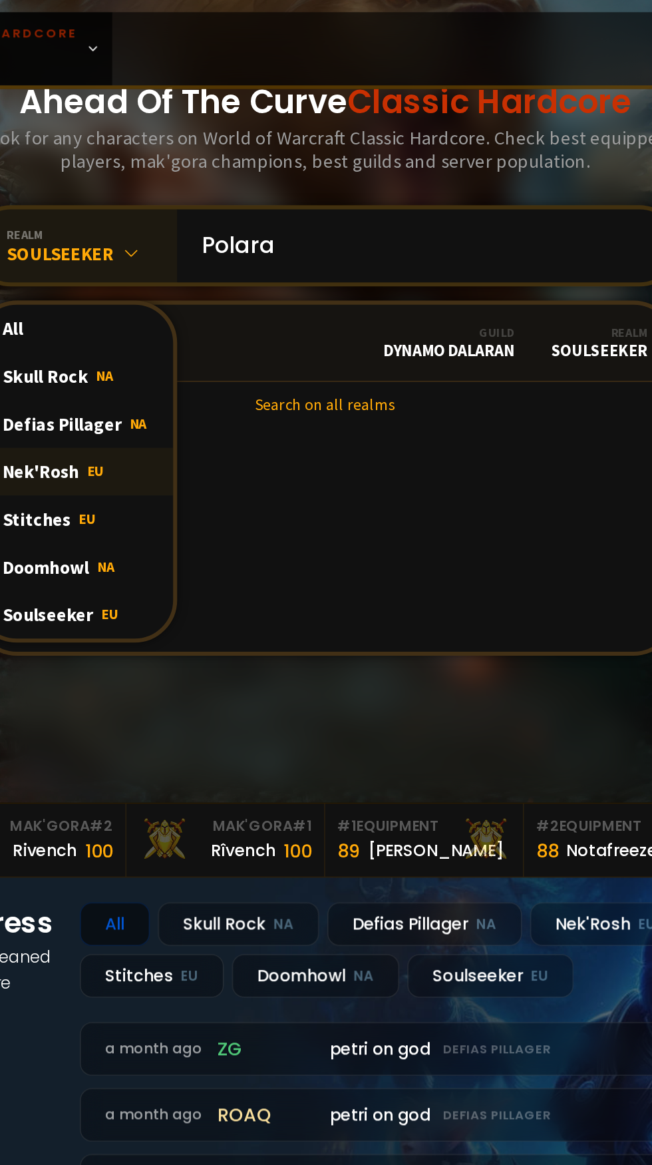
click at [170, 315] on span "EU" at bounding box center [175, 309] width 11 height 12
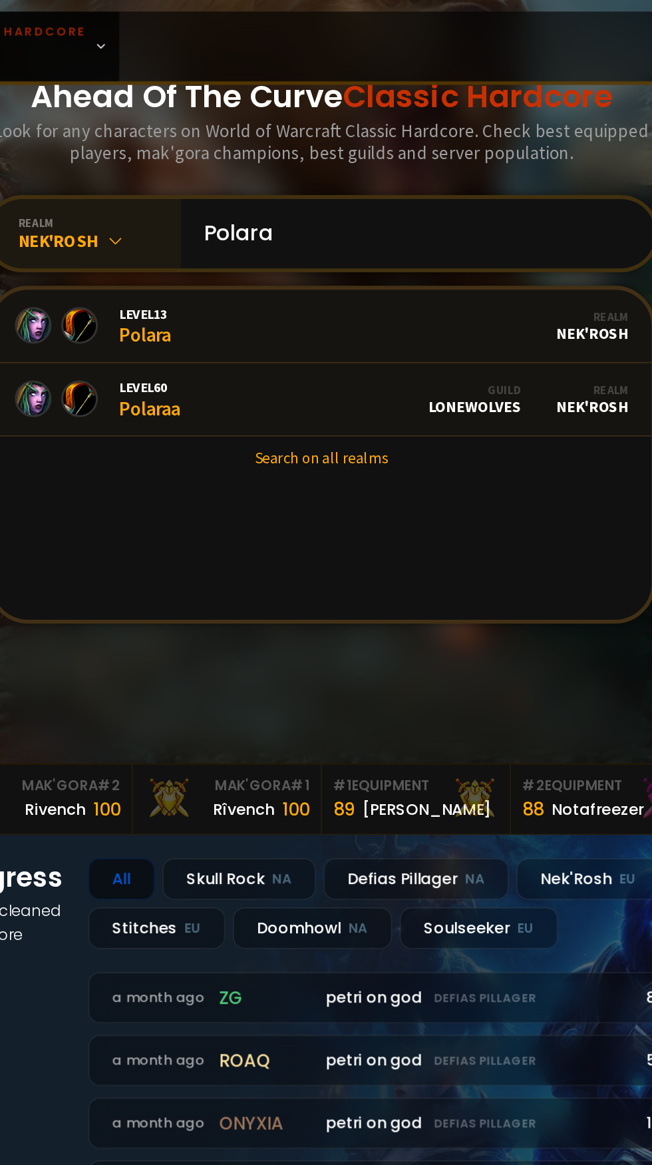
scroll to position [287, 0]
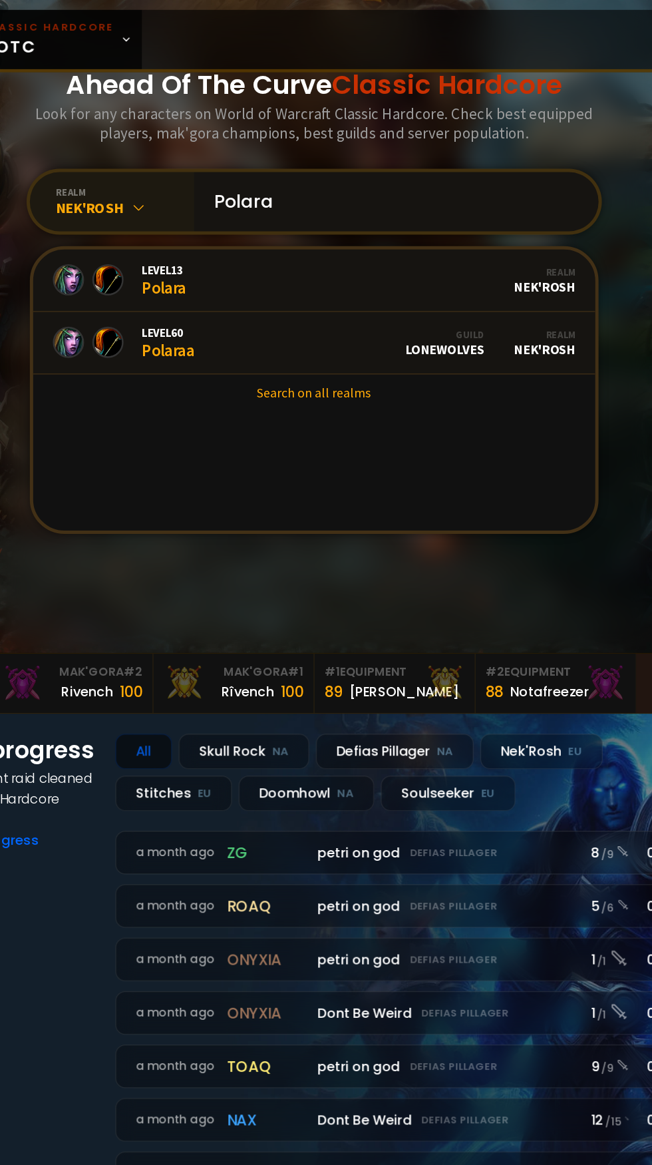
click at [421, 187] on input "Polara" at bounding box center [389, 163] width 304 height 48
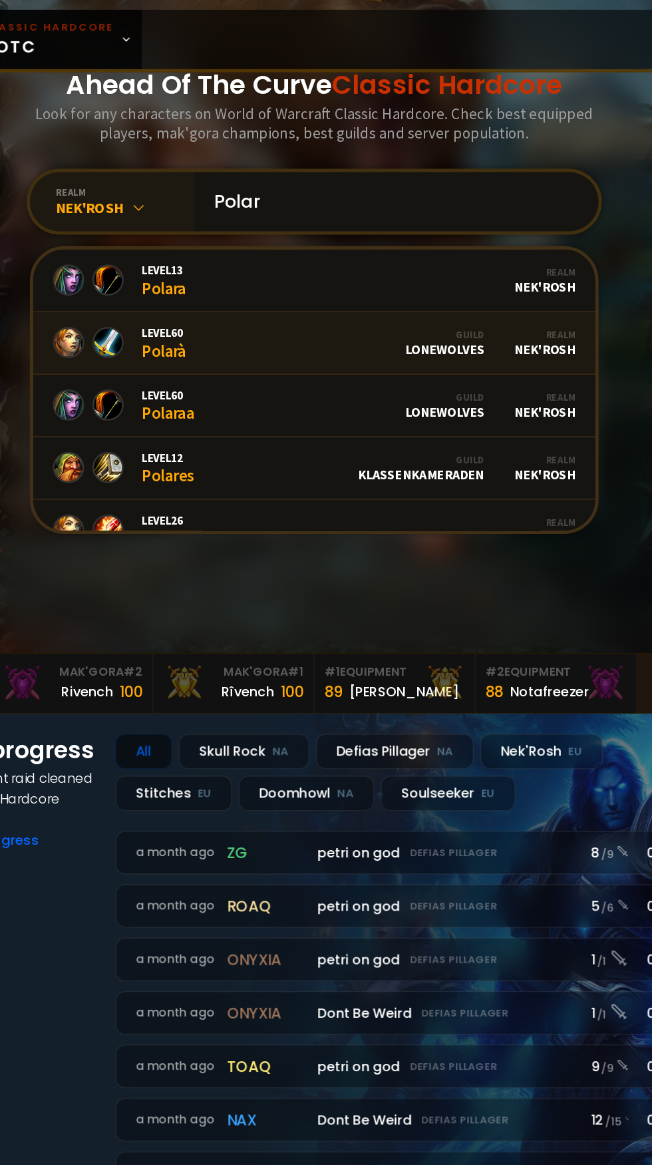
type input "Polar"
click at [385, 303] on link "Level 60 Polarà Guild Lonewolves Realm Nek'Rosh" at bounding box center [326, 277] width 455 height 51
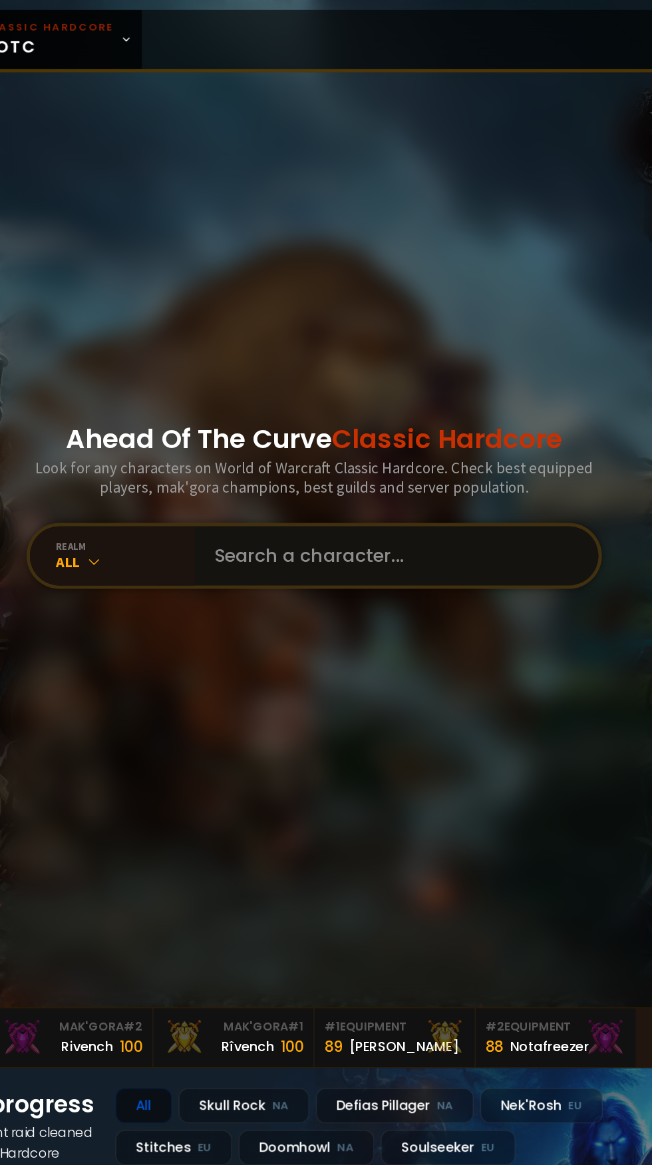
click at [417, 474] on input "text" at bounding box center [389, 450] width 304 height 48
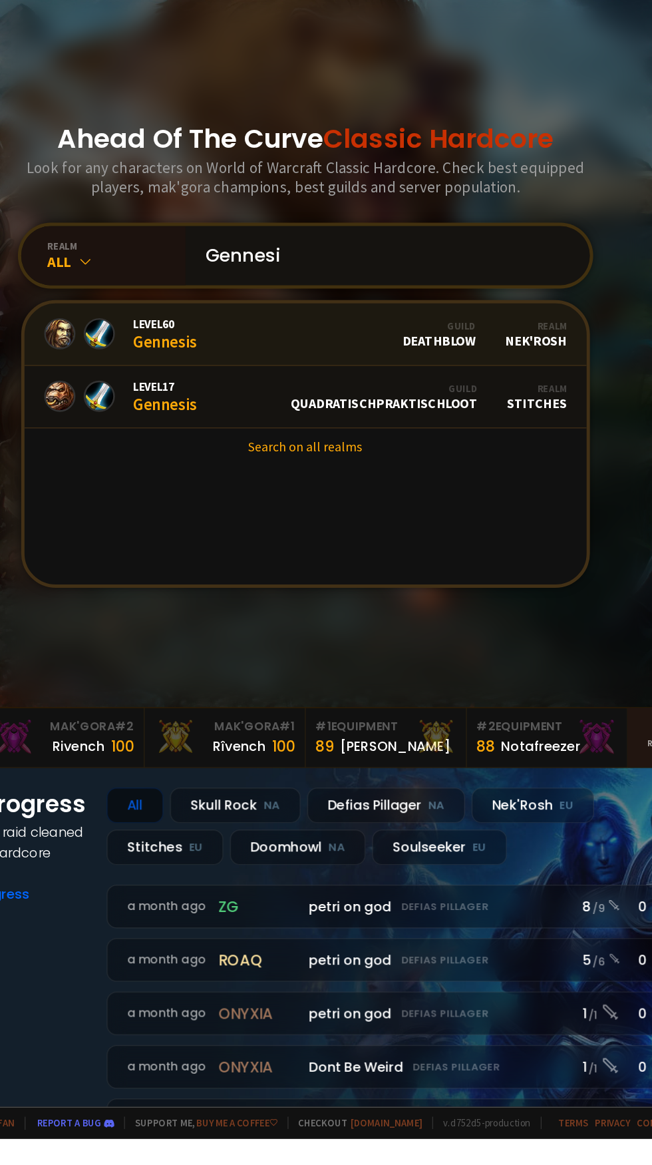
type input "Gennesi"
click at [362, 539] on link "Level 60 Gennesis Guild DeathBlow Realm Nek'Rosh" at bounding box center [326, 514] width 455 height 51
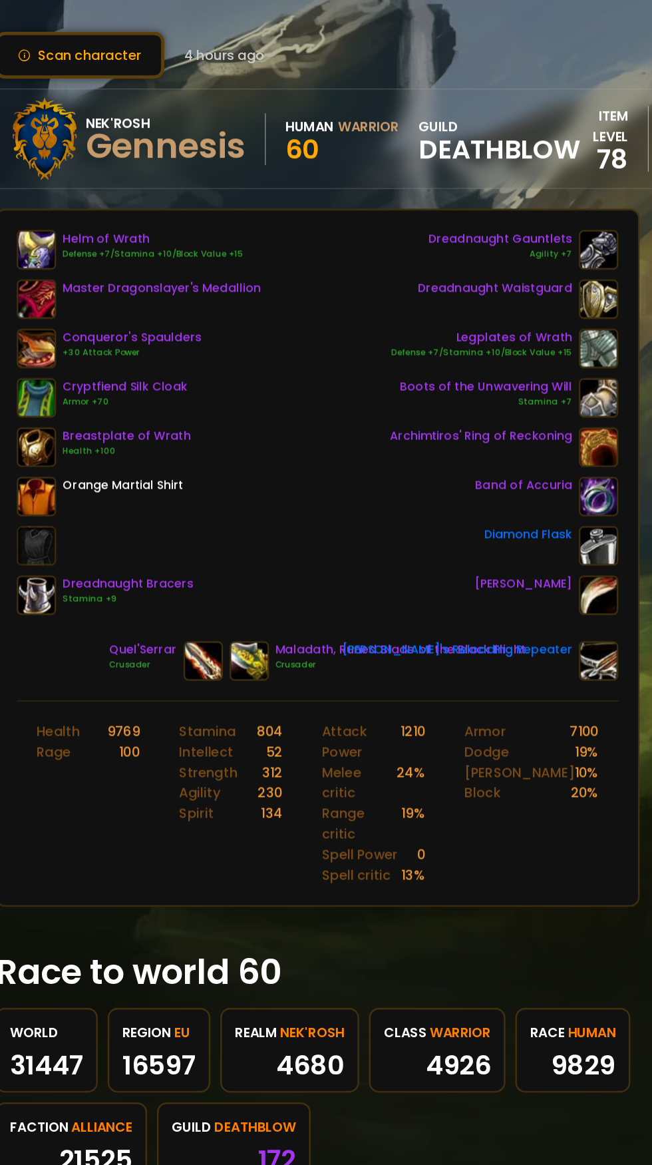
scroll to position [0, 54]
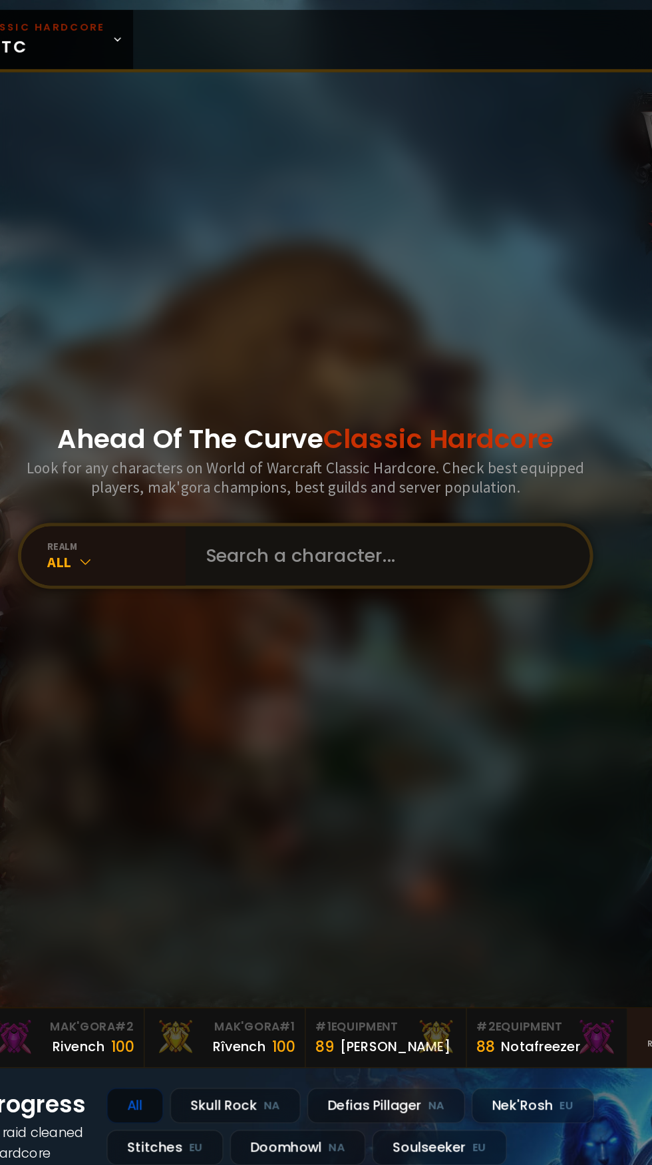
click at [391, 474] on input "text" at bounding box center [389, 450] width 304 height 48
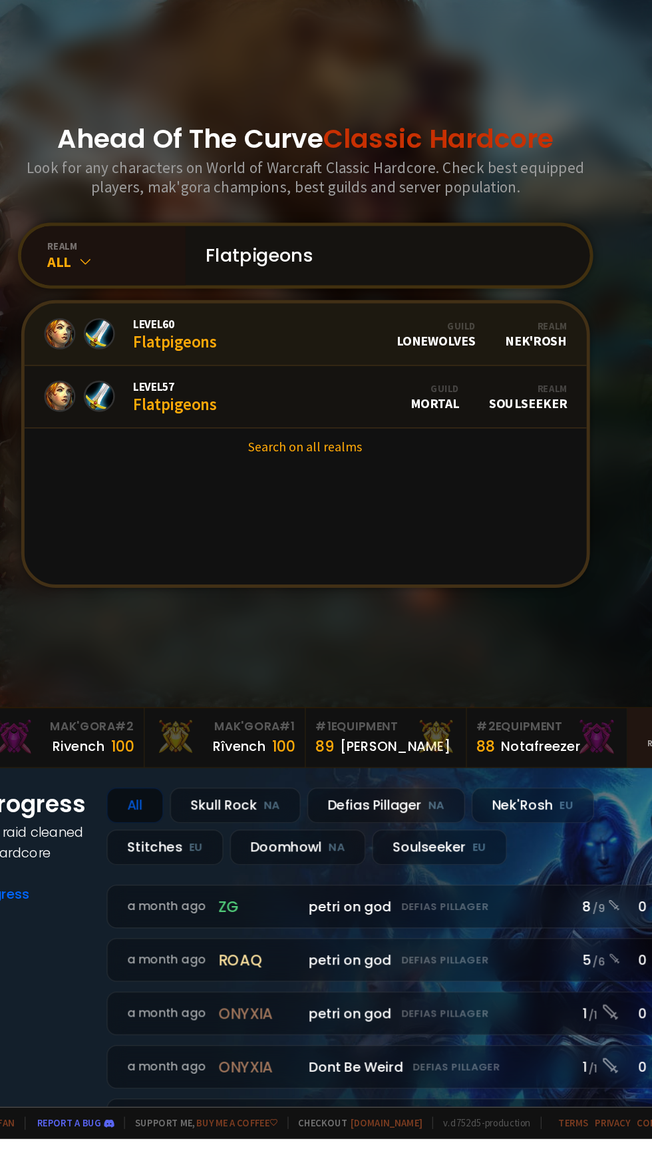
type input "Flatpigeons"
click at [442, 525] on div "Guild Lonewolves" at bounding box center [432, 513] width 64 height 23
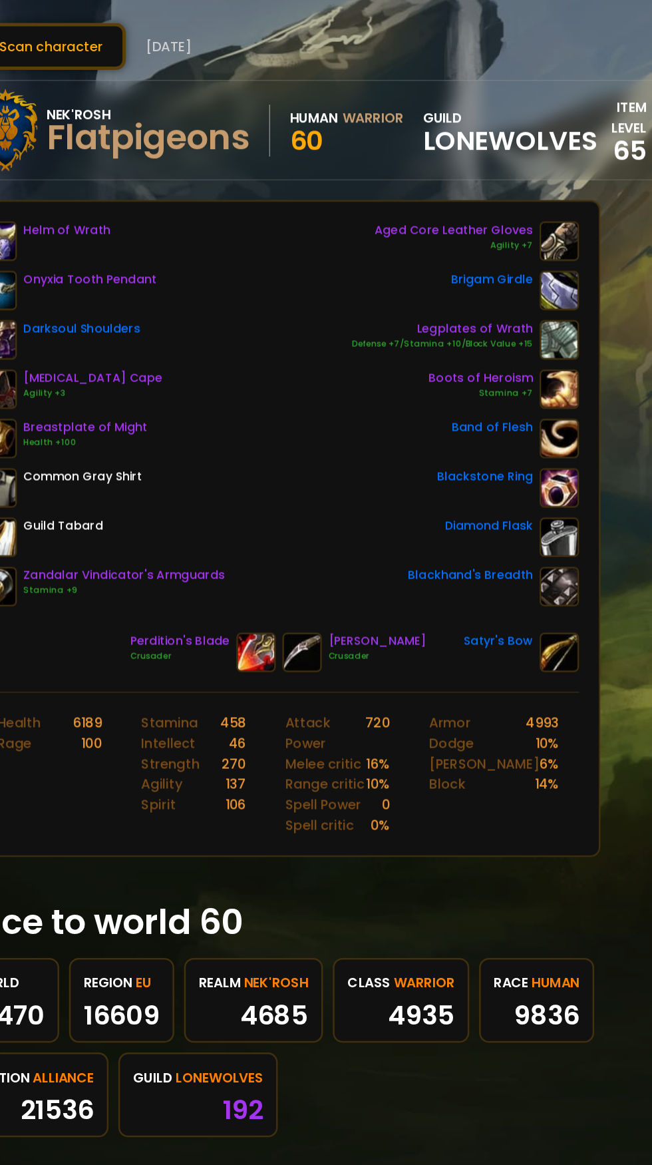
scroll to position [0, 40]
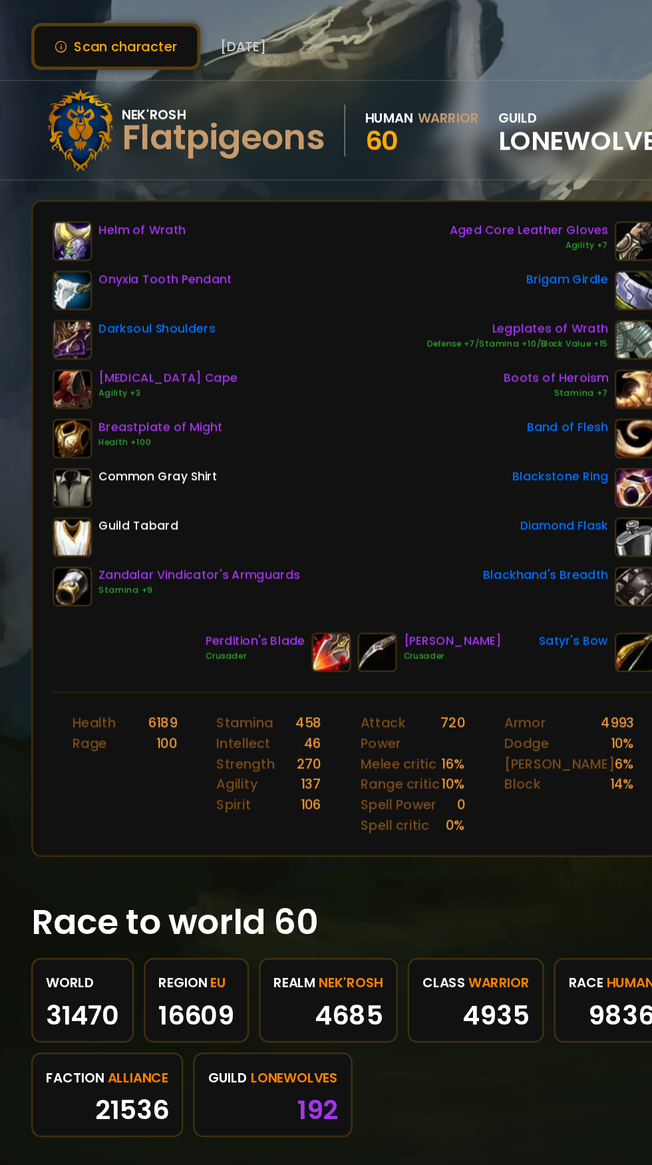
click at [408, 887] on div "4935" at bounding box center [385, 897] width 87 height 20
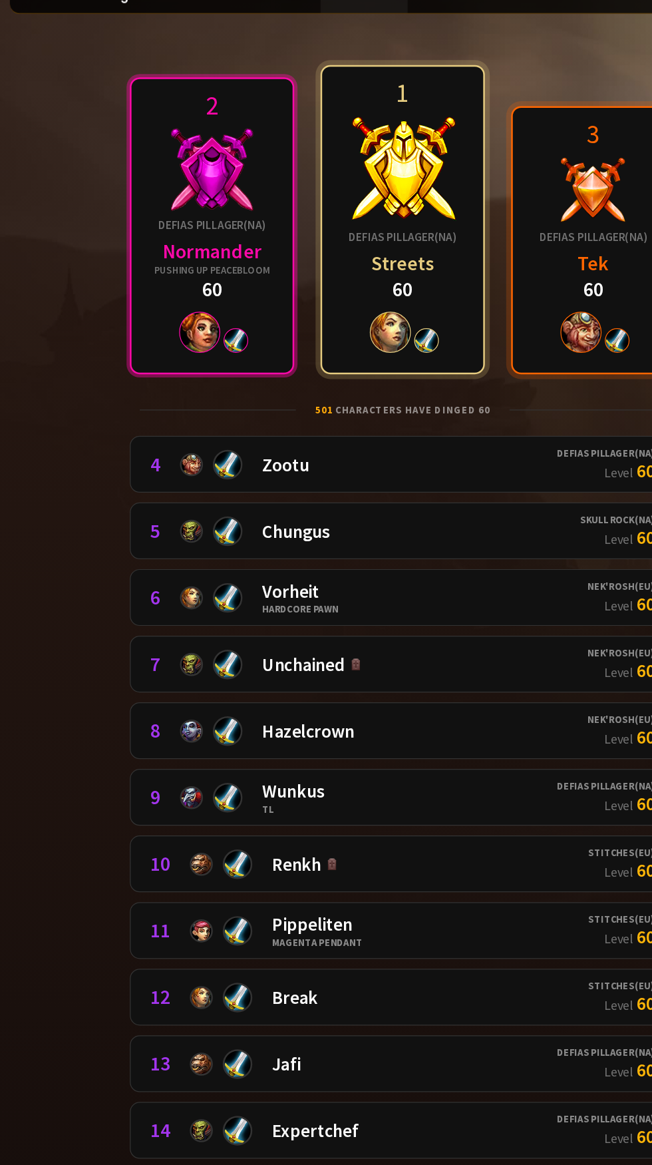
click at [160, 216] on div at bounding box center [171, 211] width 67 height 67
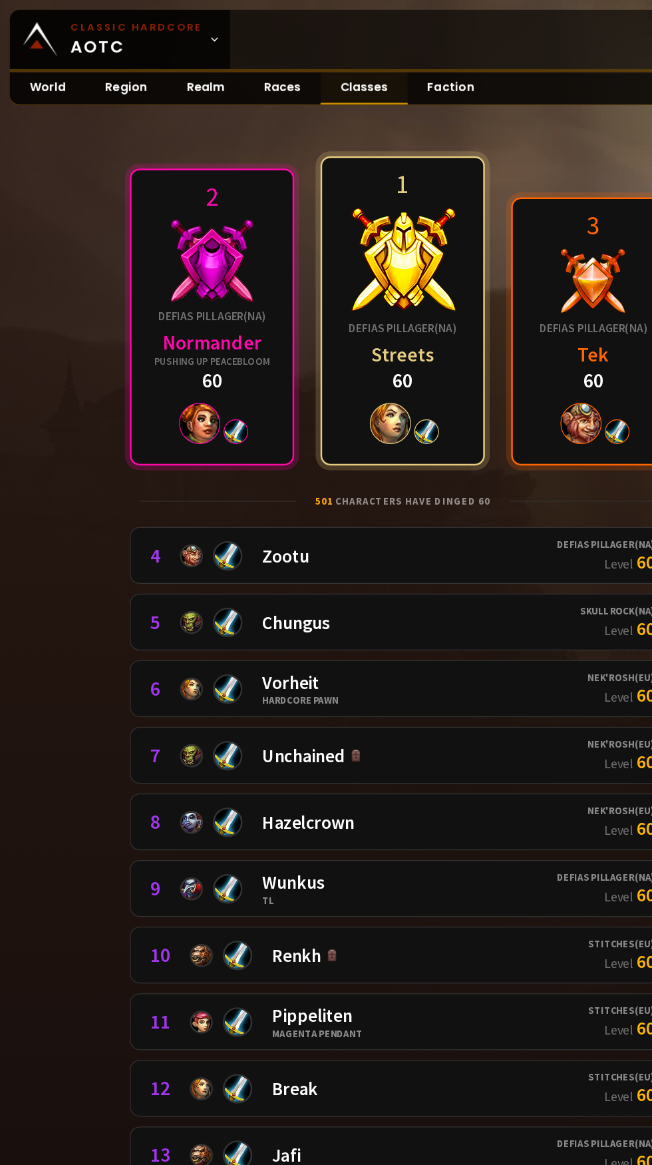
click at [309, 77] on link "Classes" at bounding box center [295, 72] width 71 height 26
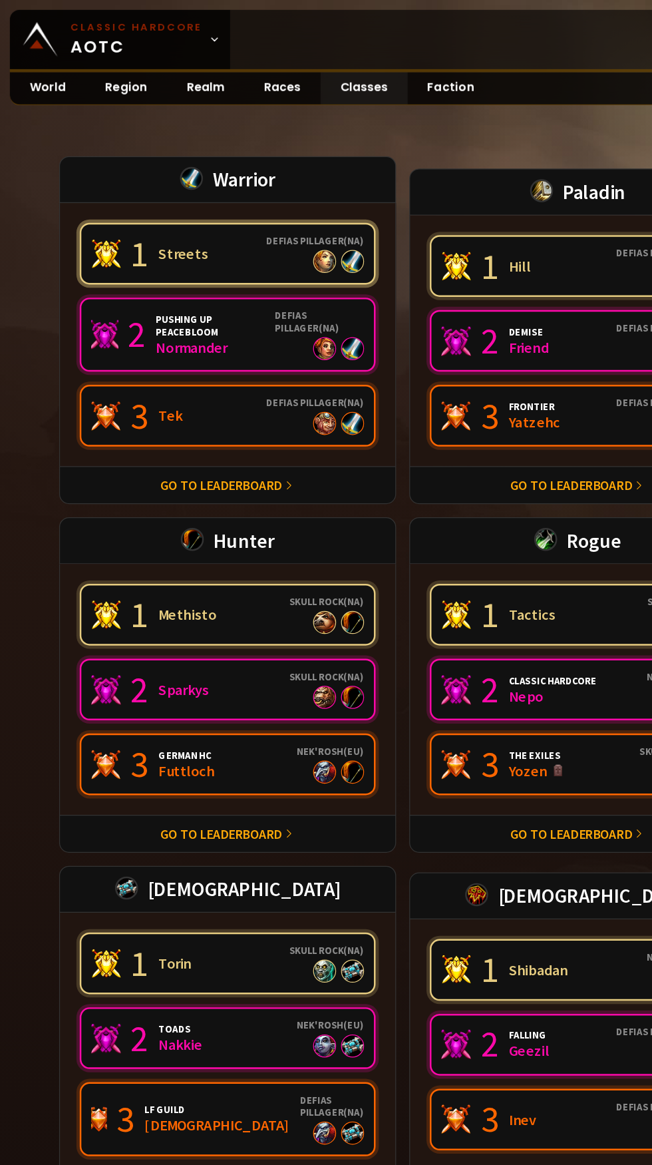
click at [210, 202] on link "1 Streets Defias Pillager ( NA )" at bounding box center [185, 205] width 240 height 50
click at [226, 392] on link "Go to leaderboard" at bounding box center [179, 392] width 99 height 13
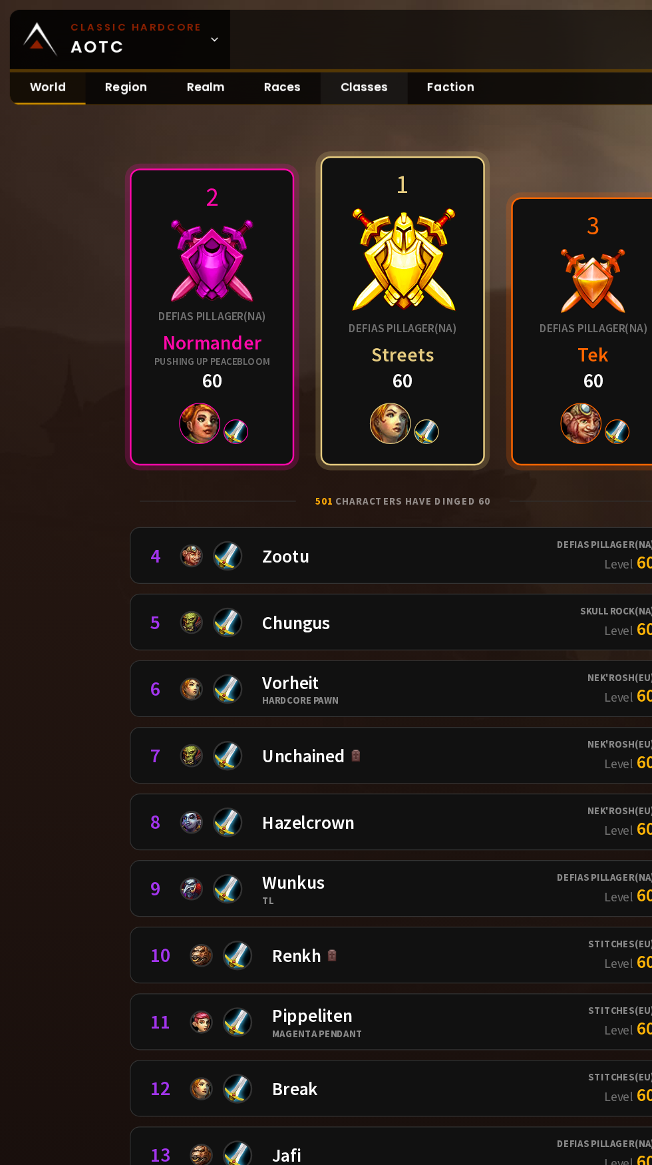
click at [41, 65] on link "World" at bounding box center [38, 72] width 61 height 26
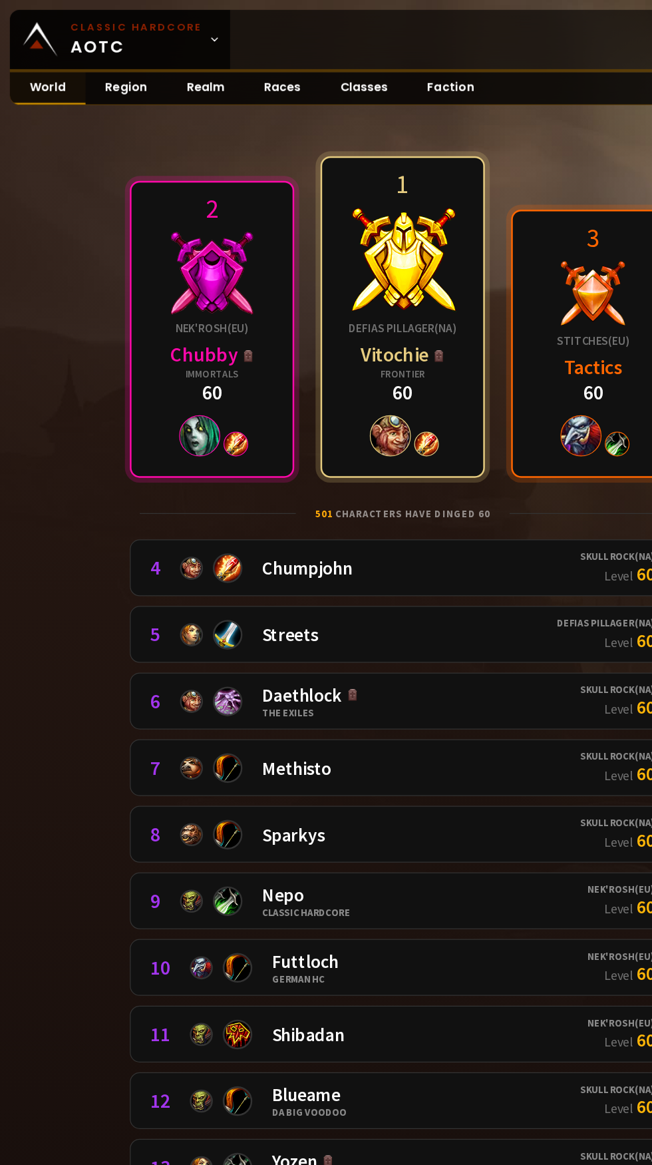
click at [43, 77] on link "World" at bounding box center [38, 72] width 61 height 26
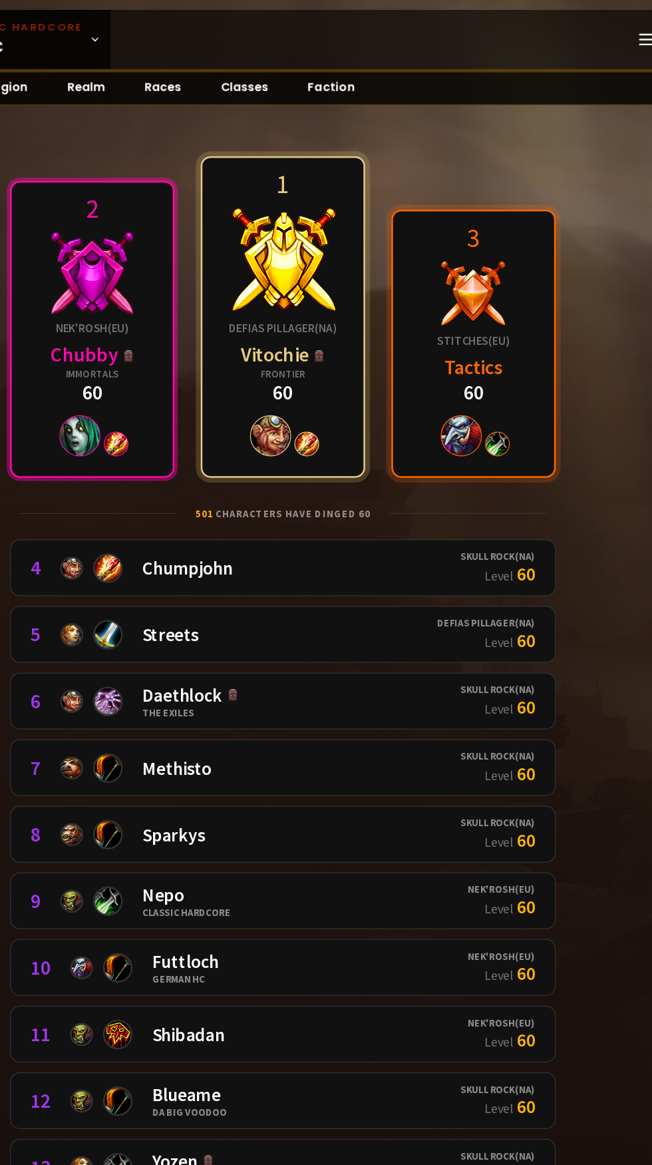
click at [187, 224] on div at bounding box center [171, 221] width 67 height 67
